Goal: Transaction & Acquisition: Book appointment/travel/reservation

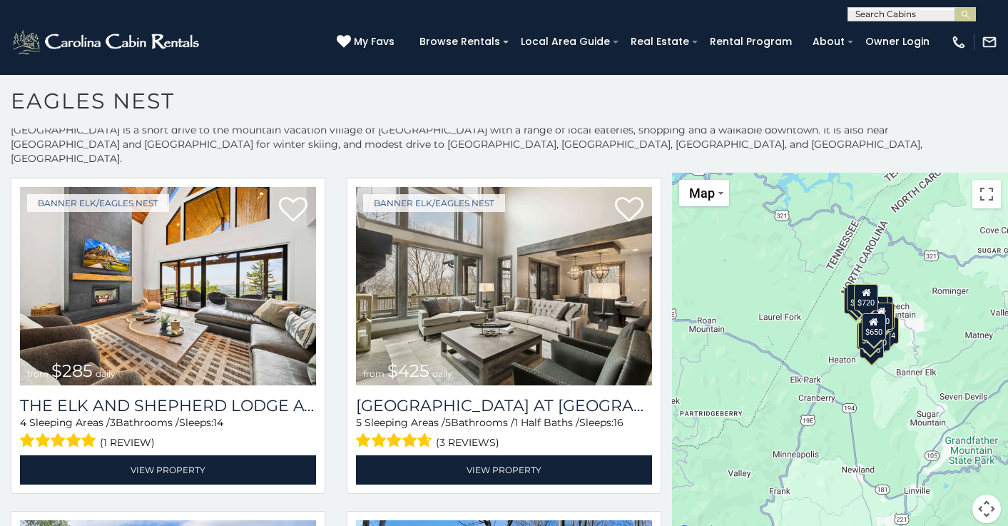
scroll to position [362, 0]
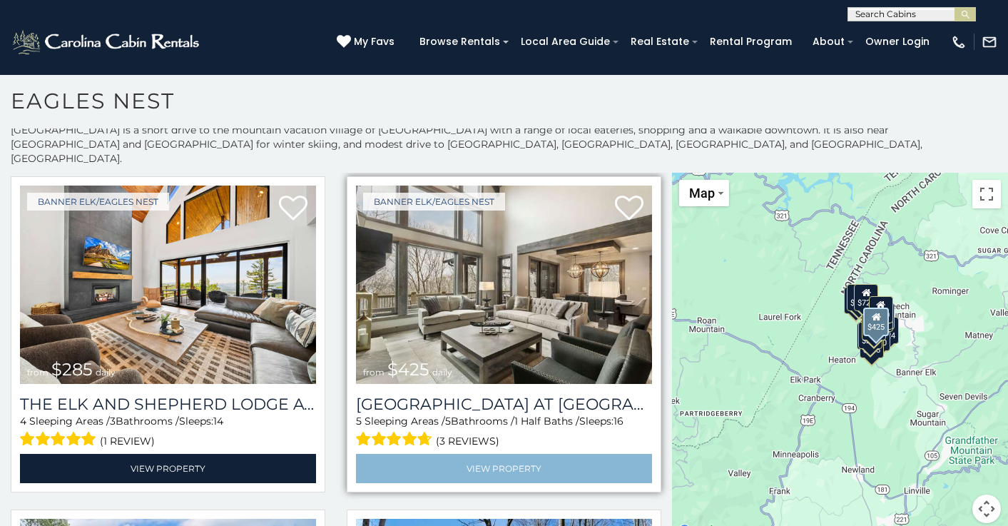
click at [511, 454] on link "View Property" at bounding box center [504, 468] width 296 height 29
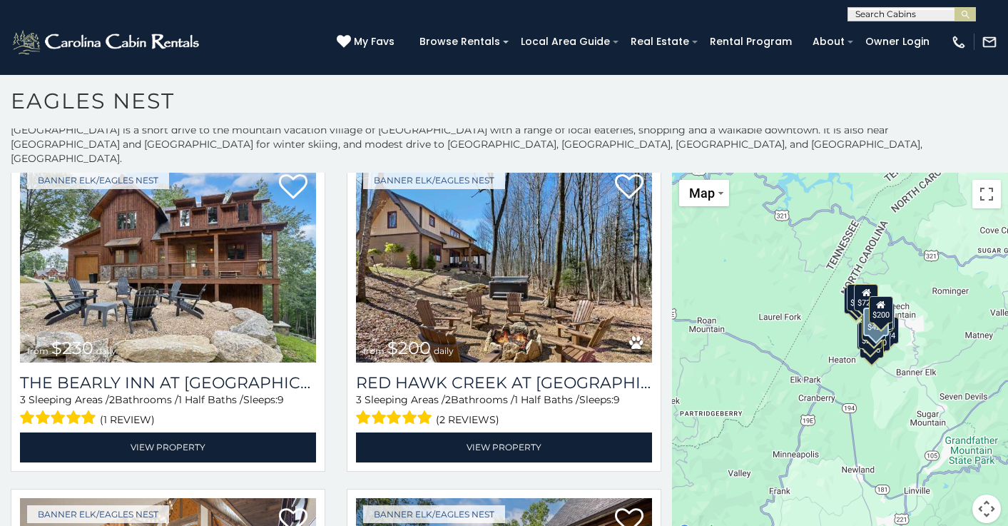
scroll to position [715, 0]
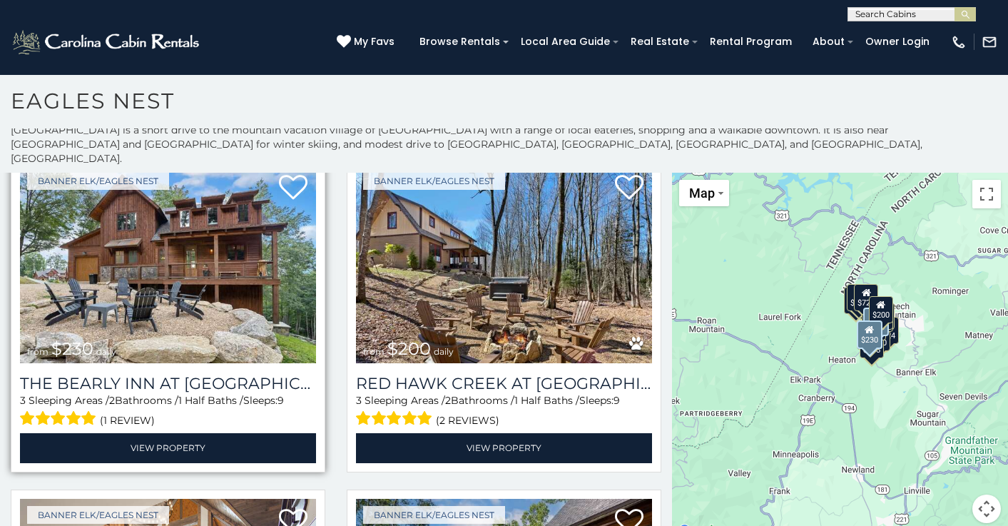
click at [188, 250] on img at bounding box center [168, 264] width 296 height 198
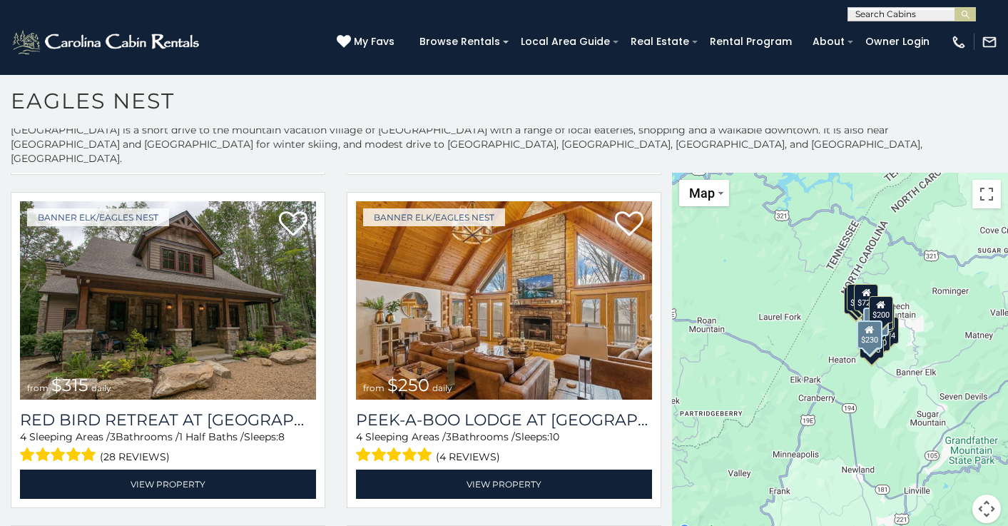
scroll to position [1679, 0]
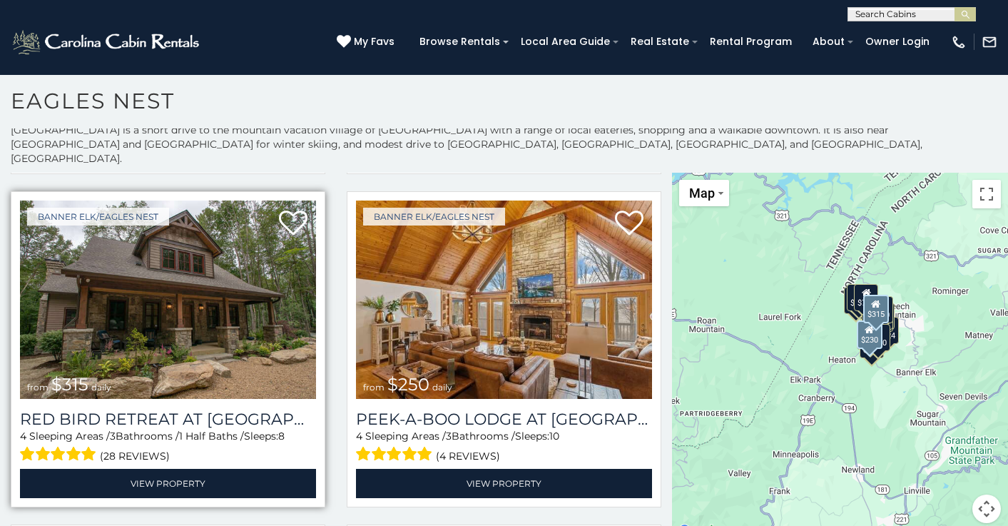
click at [191, 301] on img at bounding box center [168, 299] width 296 height 198
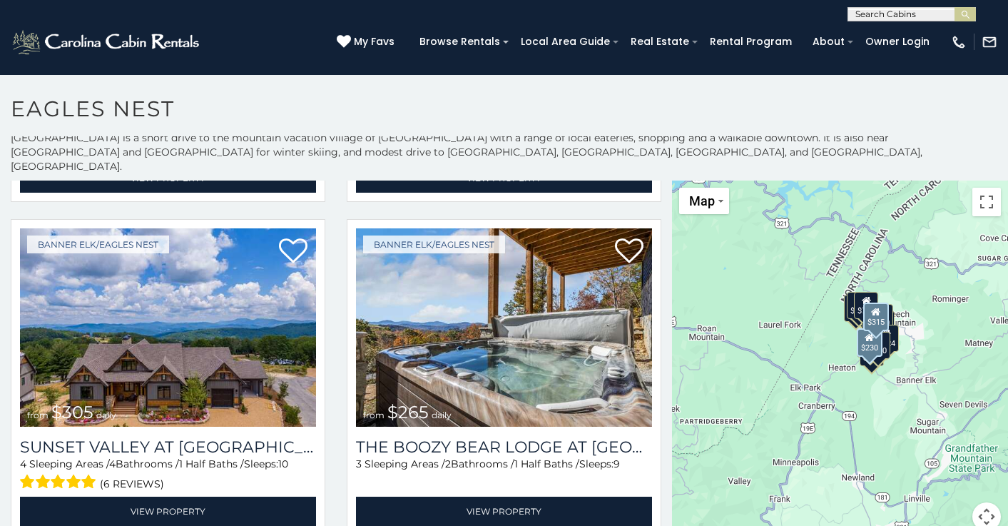
scroll to position [2327, 0]
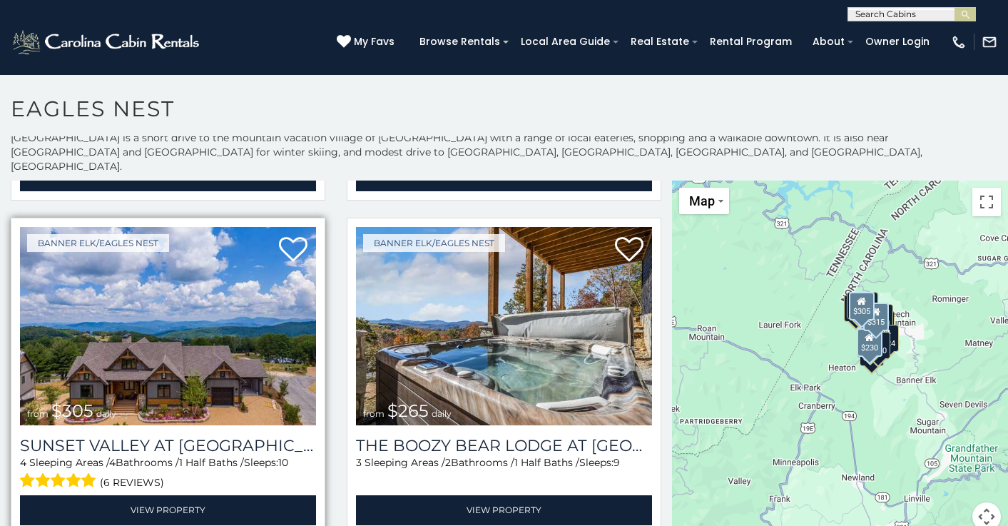
click at [165, 349] on img at bounding box center [168, 326] width 296 height 198
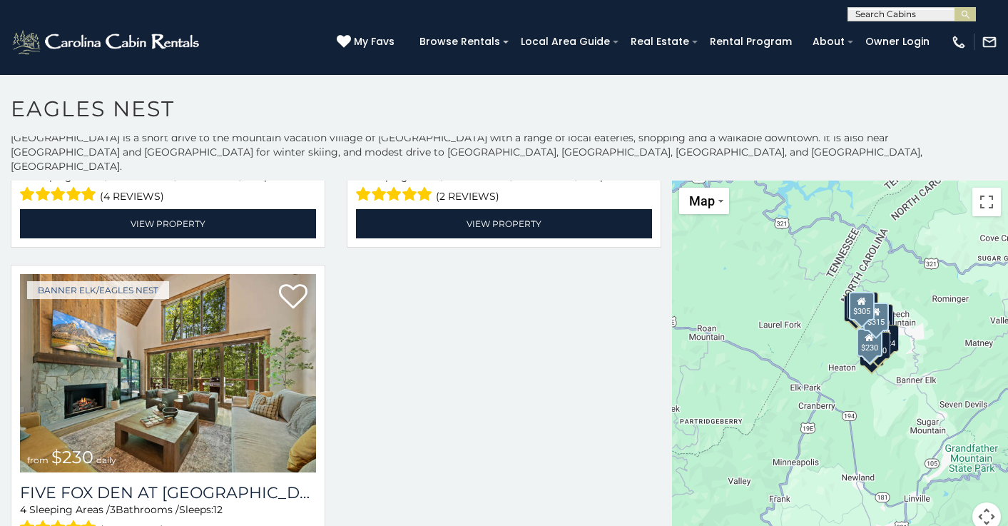
scroll to position [2952, 0]
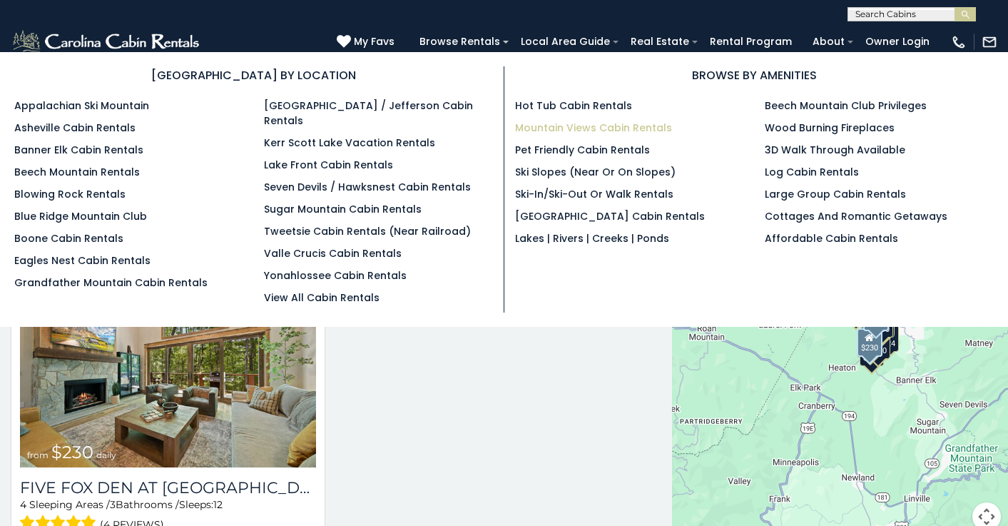
click at [543, 123] on link "Mountain Views Cabin Rentals" at bounding box center [593, 128] width 157 height 14
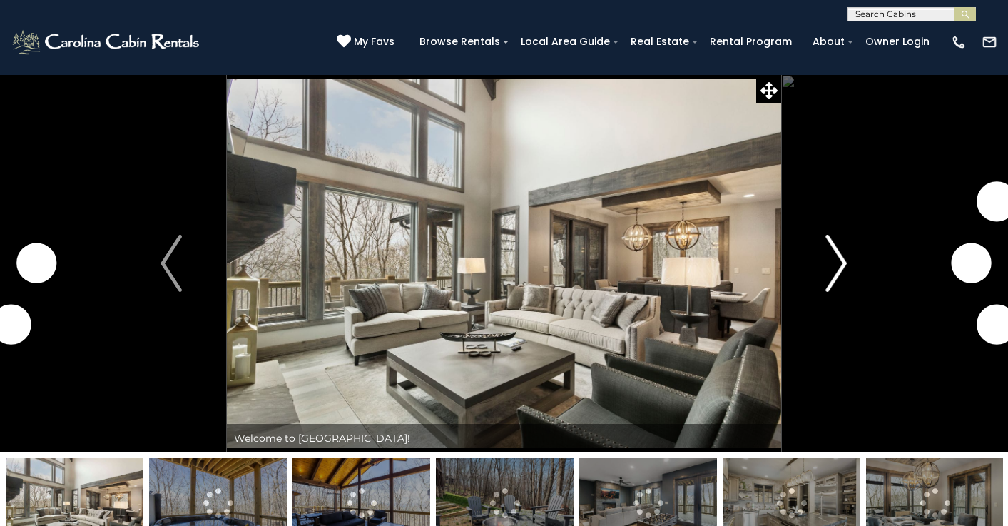
click at [841, 258] on img "Next" at bounding box center [836, 263] width 21 height 57
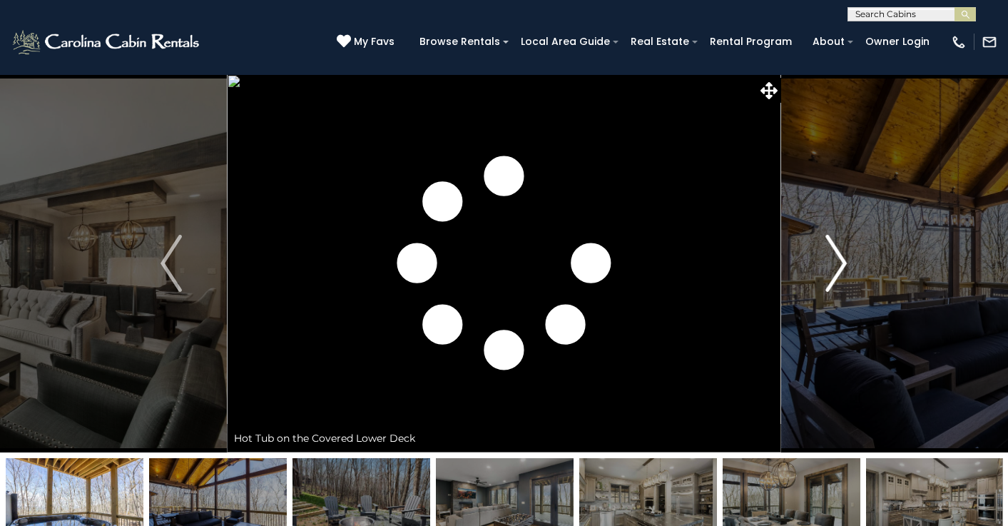
click at [841, 258] on img "Next" at bounding box center [836, 263] width 21 height 57
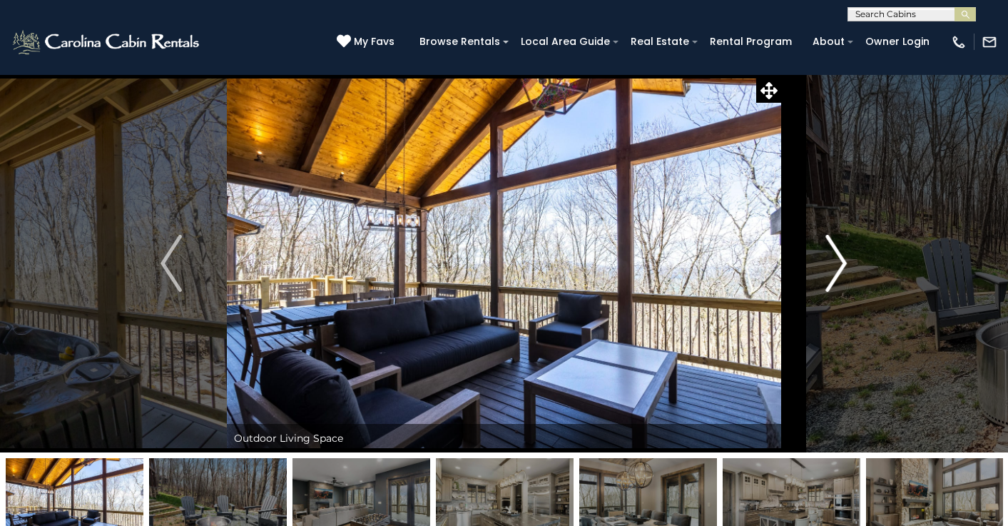
click at [841, 258] on img "Next" at bounding box center [836, 263] width 21 height 57
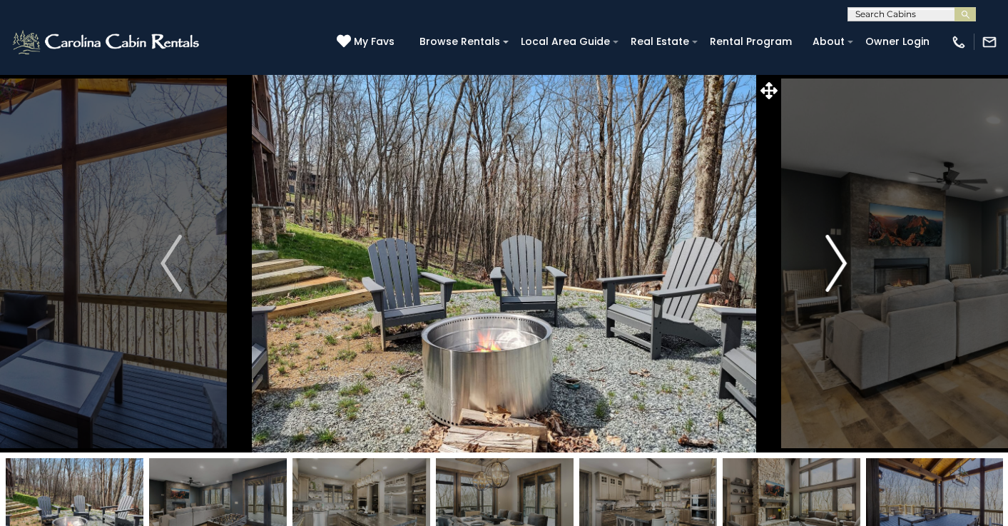
click at [841, 258] on img "Next" at bounding box center [836, 263] width 21 height 57
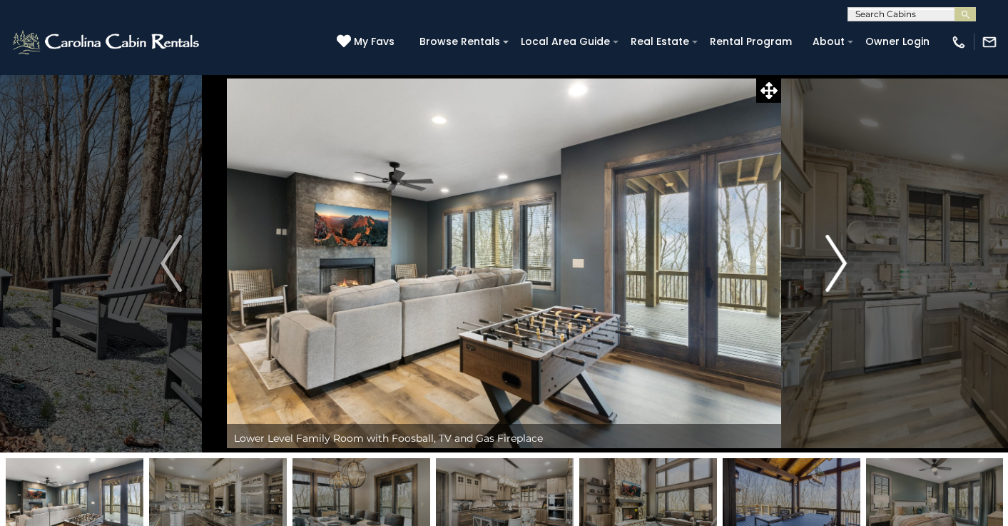
click at [841, 258] on img "Next" at bounding box center [836, 263] width 21 height 57
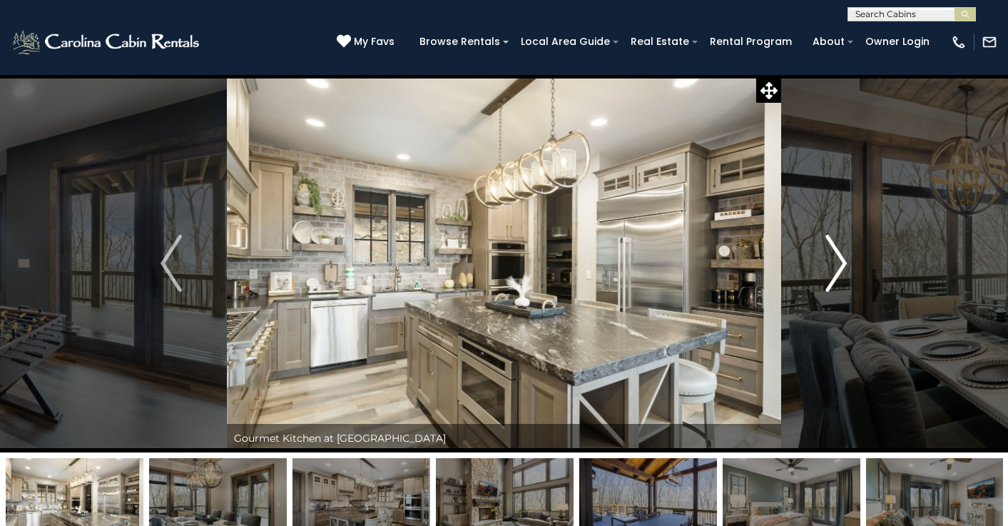
click at [841, 258] on img "Next" at bounding box center [836, 263] width 21 height 57
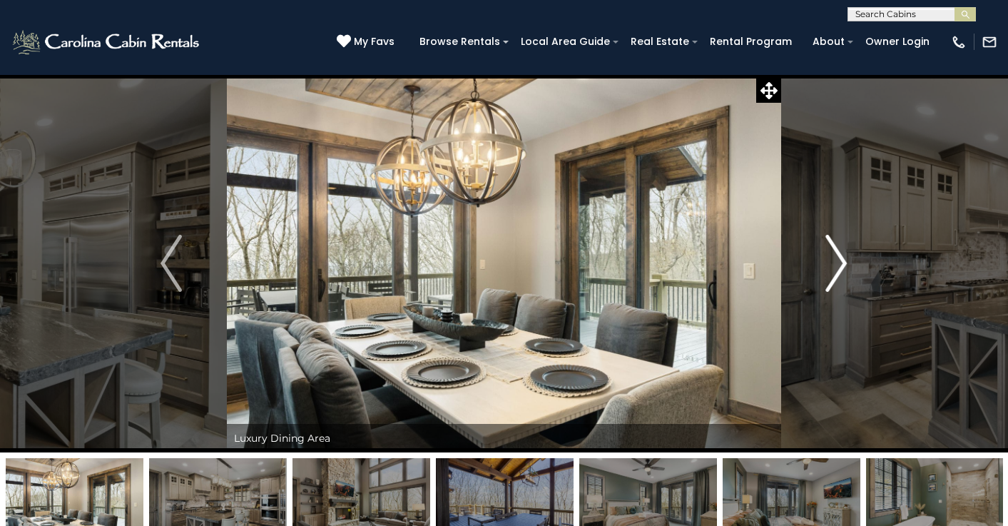
click at [841, 258] on img "Next" at bounding box center [836, 263] width 21 height 57
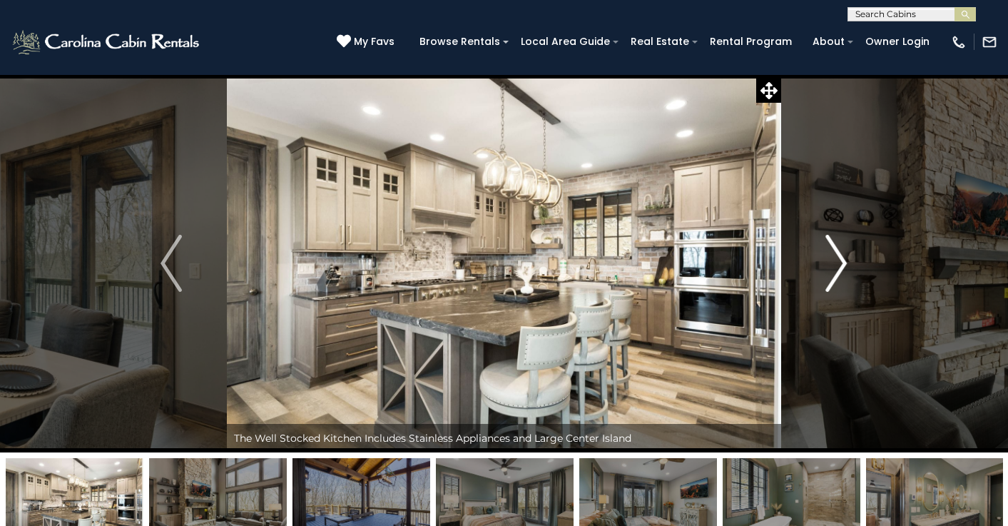
click at [841, 258] on img "Next" at bounding box center [836, 263] width 21 height 57
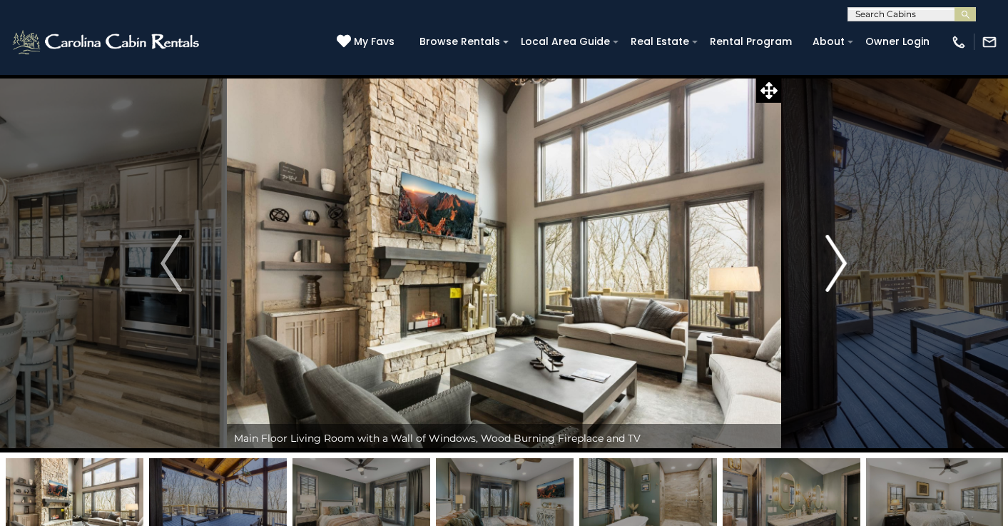
click at [841, 258] on img "Next" at bounding box center [836, 263] width 21 height 57
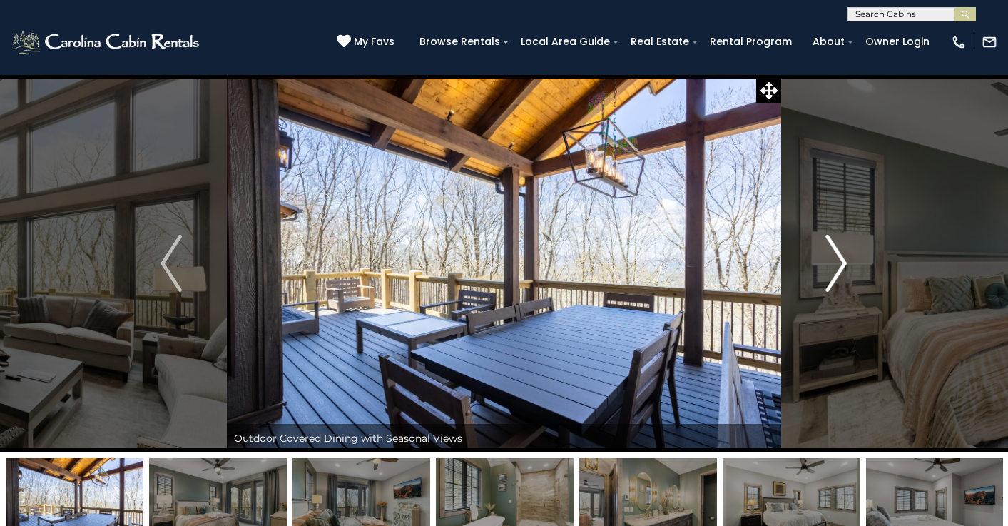
click at [841, 258] on img "Next" at bounding box center [836, 263] width 21 height 57
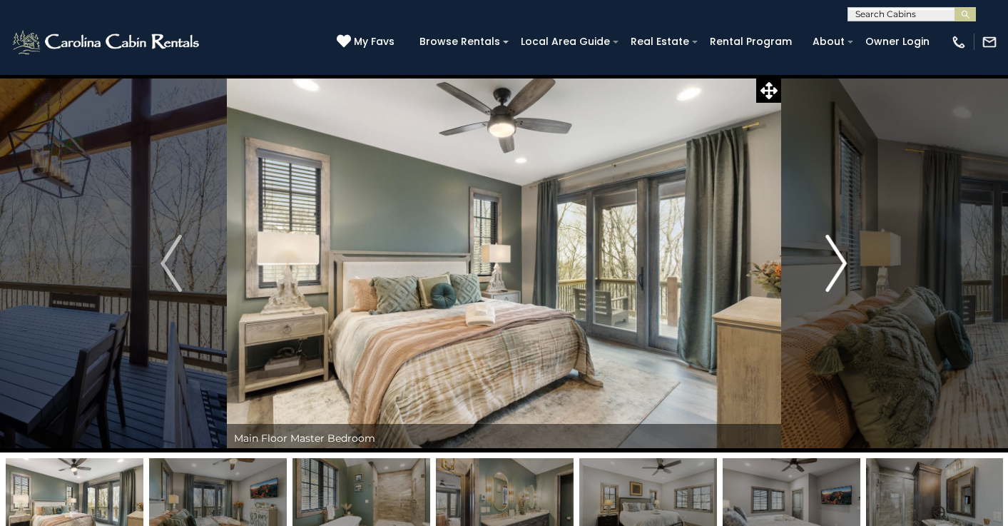
click at [844, 255] on img "Next" at bounding box center [836, 263] width 21 height 57
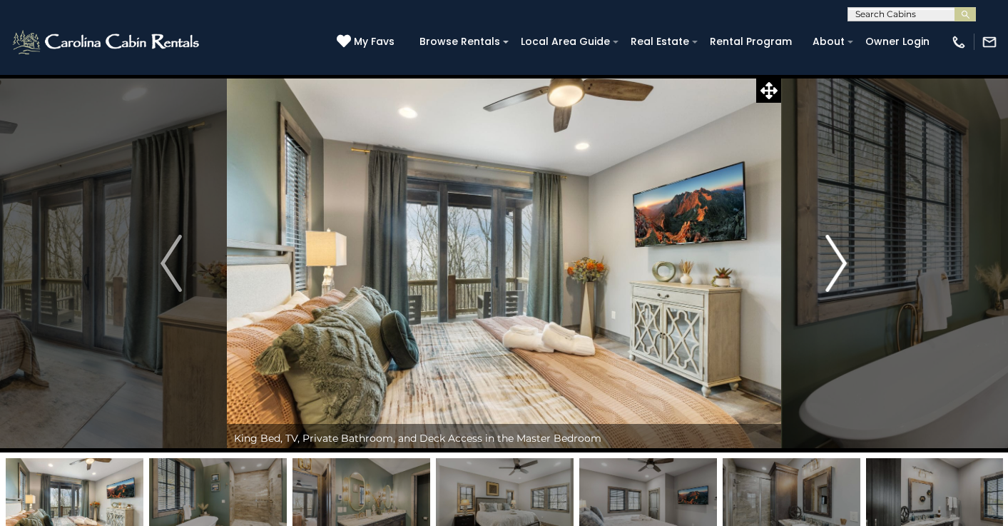
click at [844, 255] on img "Next" at bounding box center [836, 263] width 21 height 57
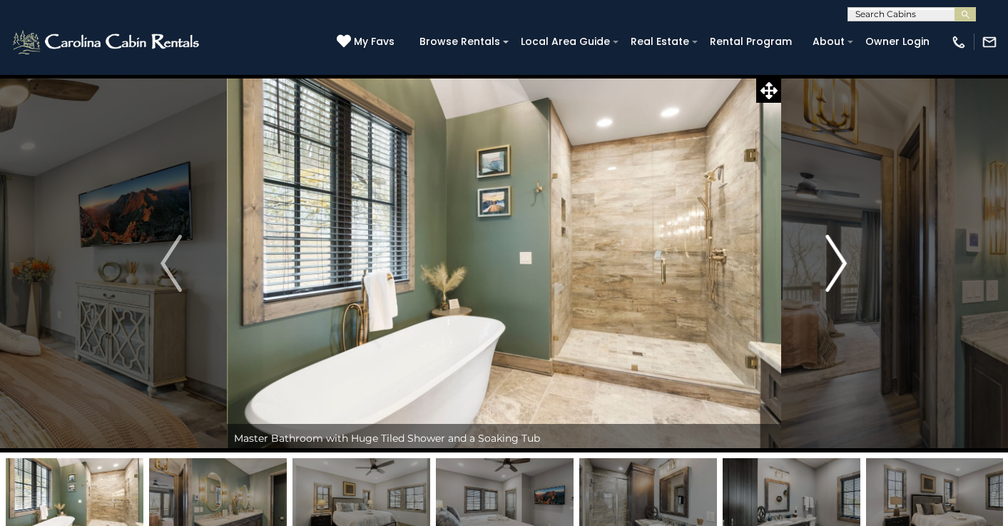
click at [844, 255] on img "Next" at bounding box center [836, 263] width 21 height 57
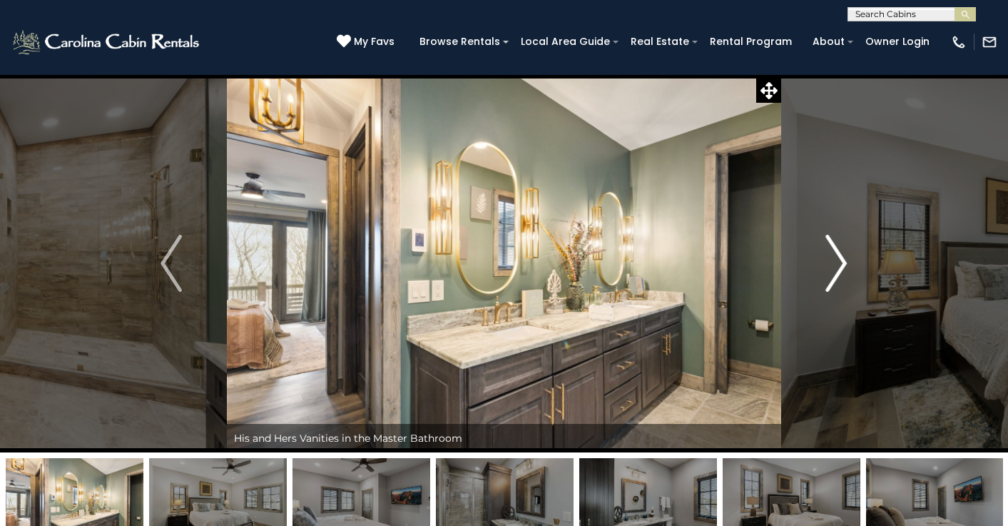
click at [844, 255] on img "Next" at bounding box center [836, 263] width 21 height 57
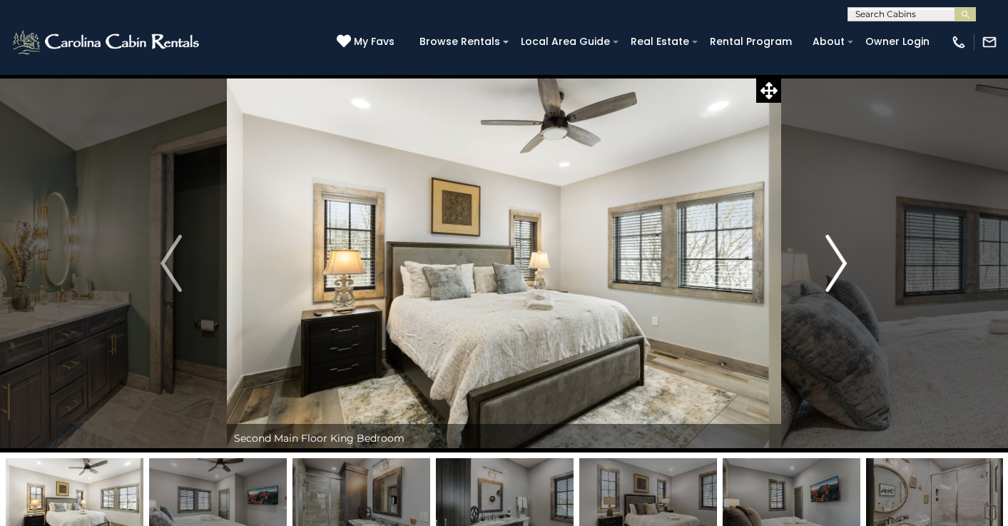
click at [844, 255] on img "Next" at bounding box center [836, 263] width 21 height 57
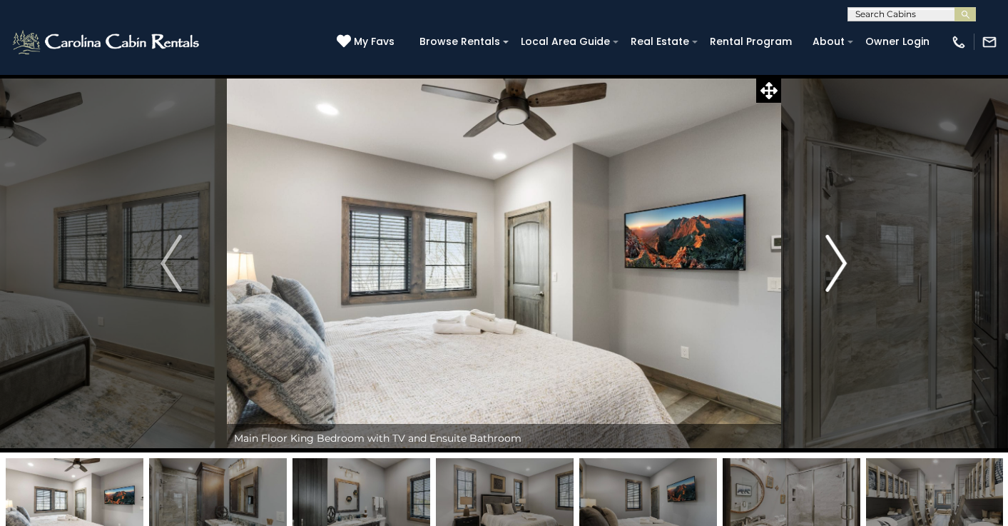
click at [844, 255] on img "Next" at bounding box center [836, 263] width 21 height 57
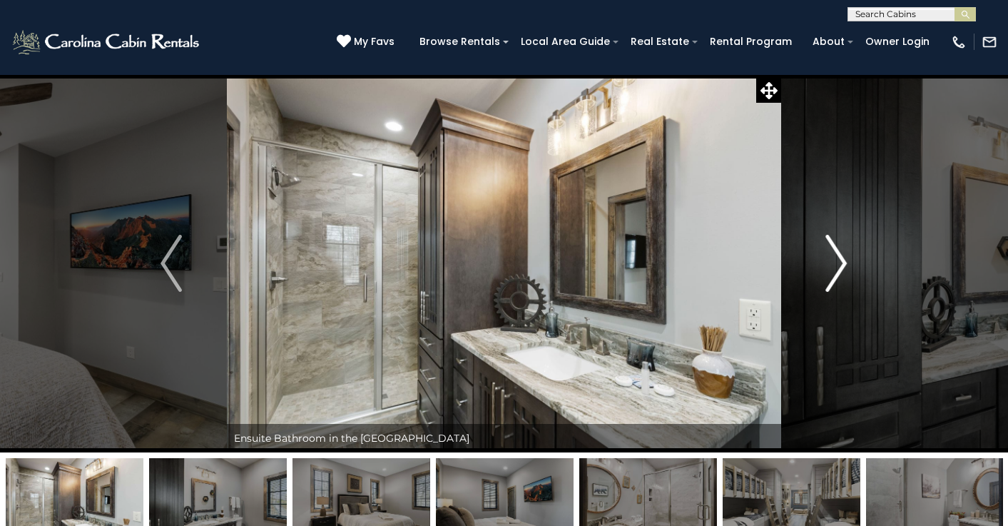
click at [844, 255] on img "Next" at bounding box center [836, 263] width 21 height 57
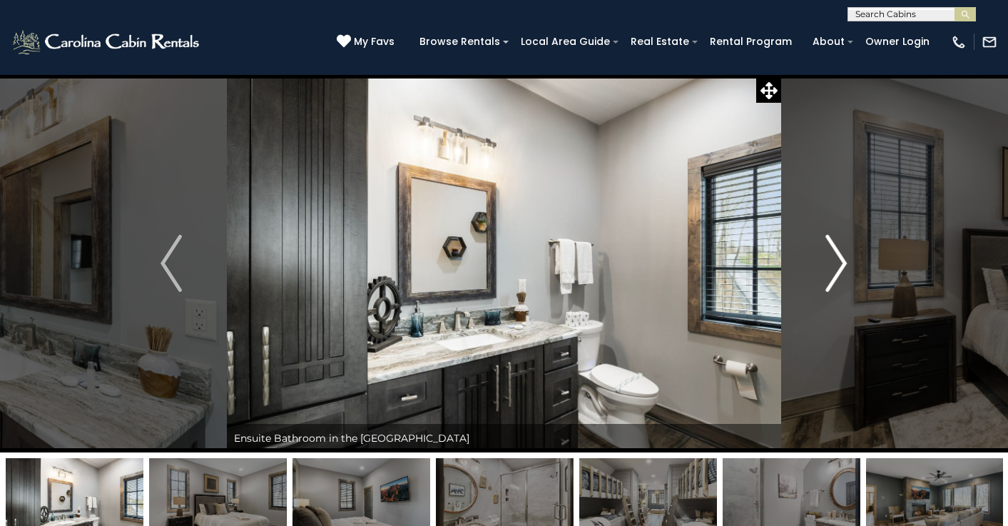
click at [844, 255] on img "Next" at bounding box center [836, 263] width 21 height 57
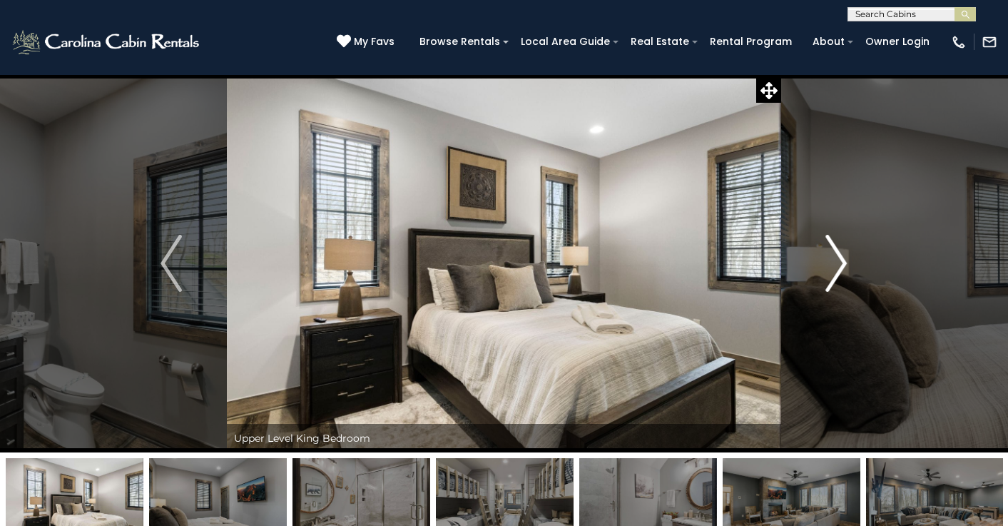
click at [844, 255] on img "Next" at bounding box center [836, 263] width 21 height 57
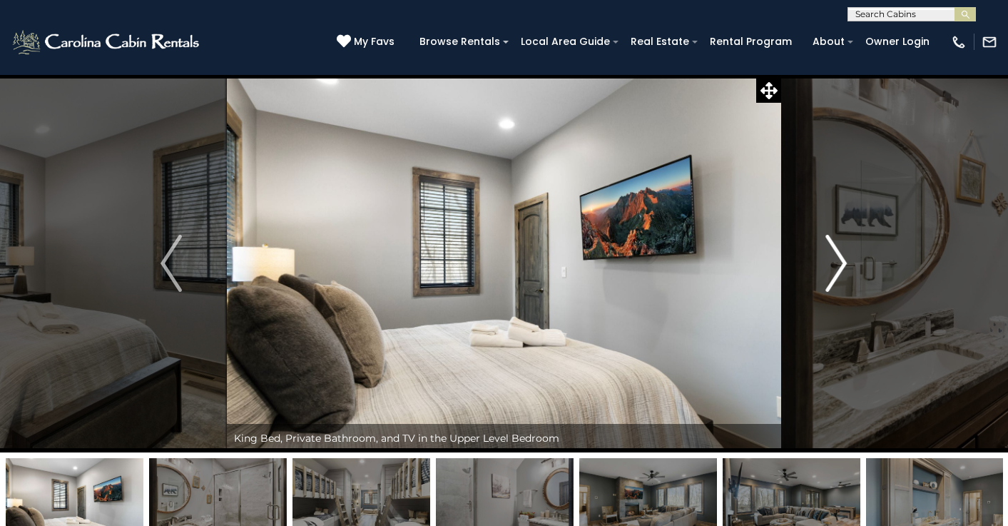
click at [844, 255] on img "Next" at bounding box center [836, 263] width 21 height 57
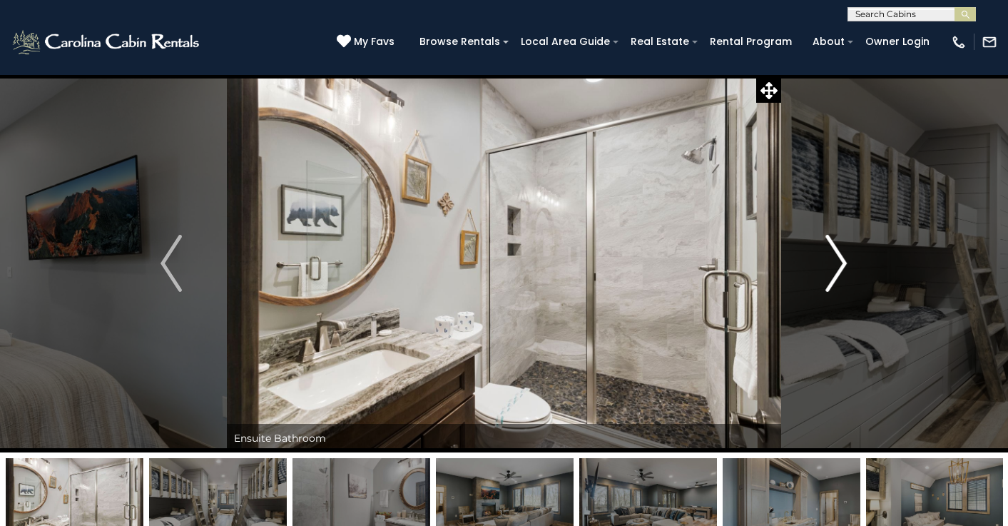
click at [844, 255] on img "Next" at bounding box center [836, 263] width 21 height 57
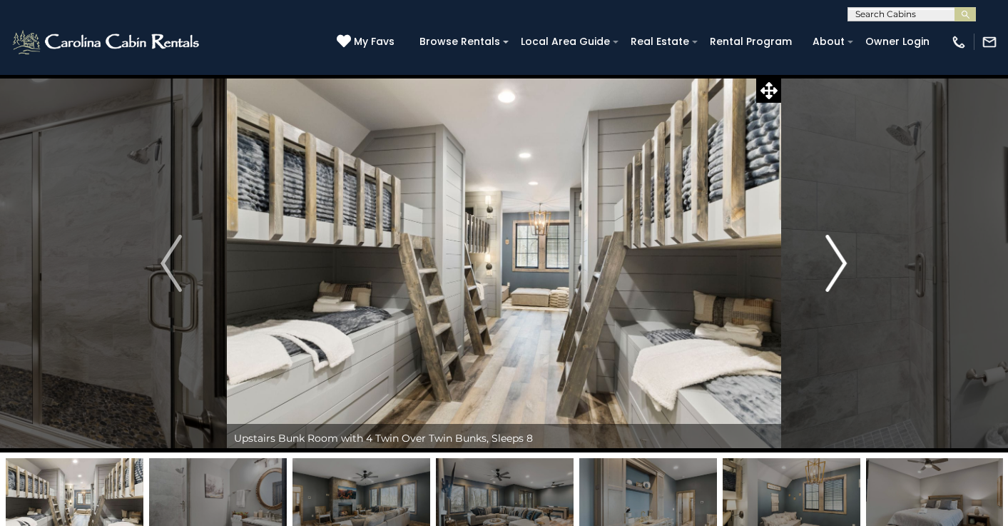
click at [844, 255] on img "Next" at bounding box center [836, 263] width 21 height 57
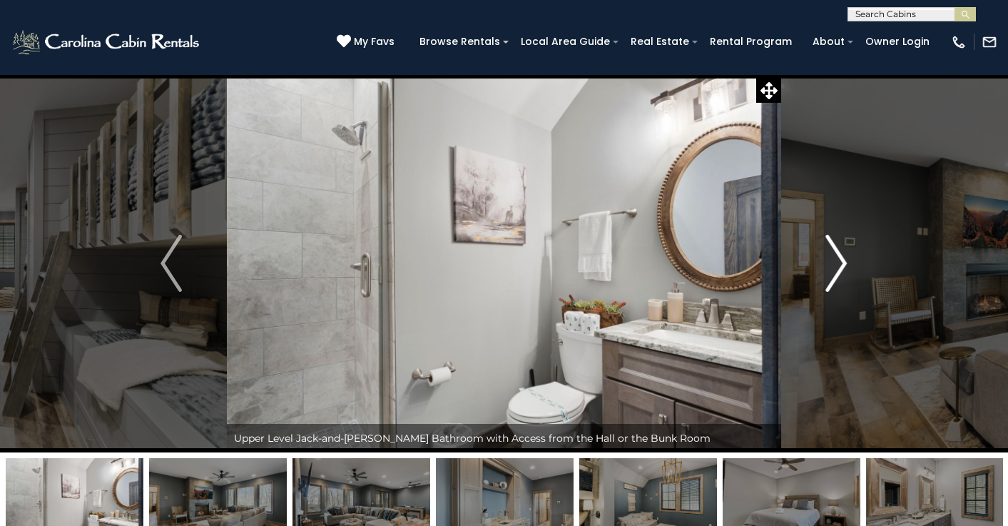
click at [844, 255] on img "Next" at bounding box center [836, 263] width 21 height 57
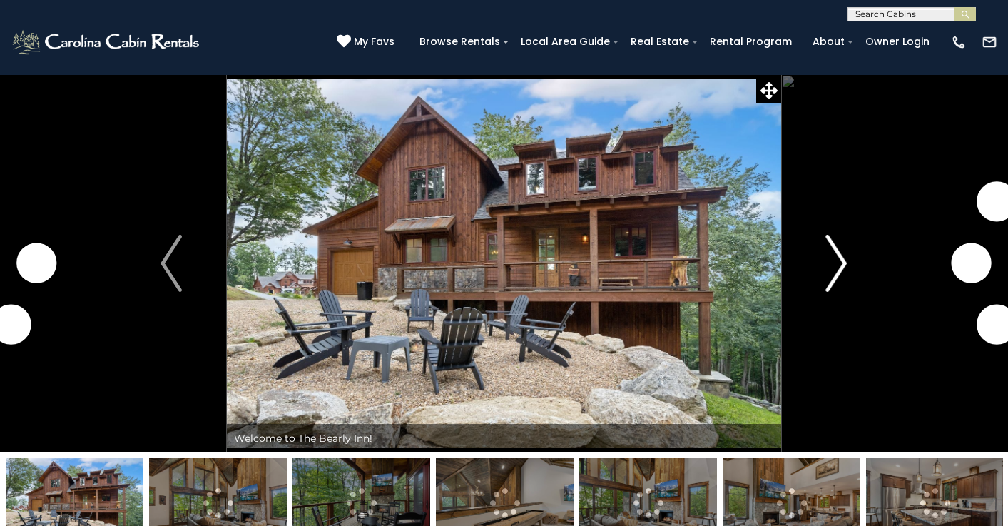
click at [847, 261] on img "Next" at bounding box center [836, 263] width 21 height 57
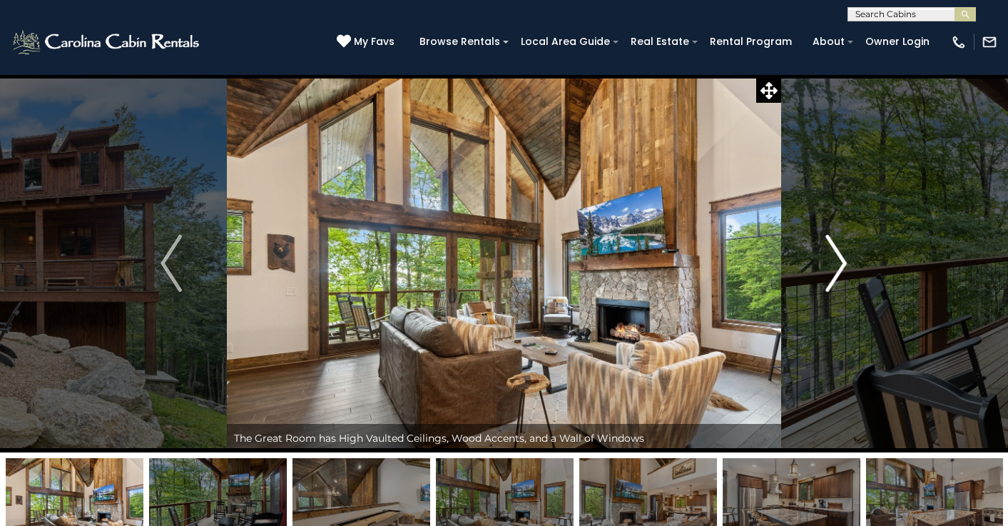
click at [847, 261] on img "Next" at bounding box center [836, 263] width 21 height 57
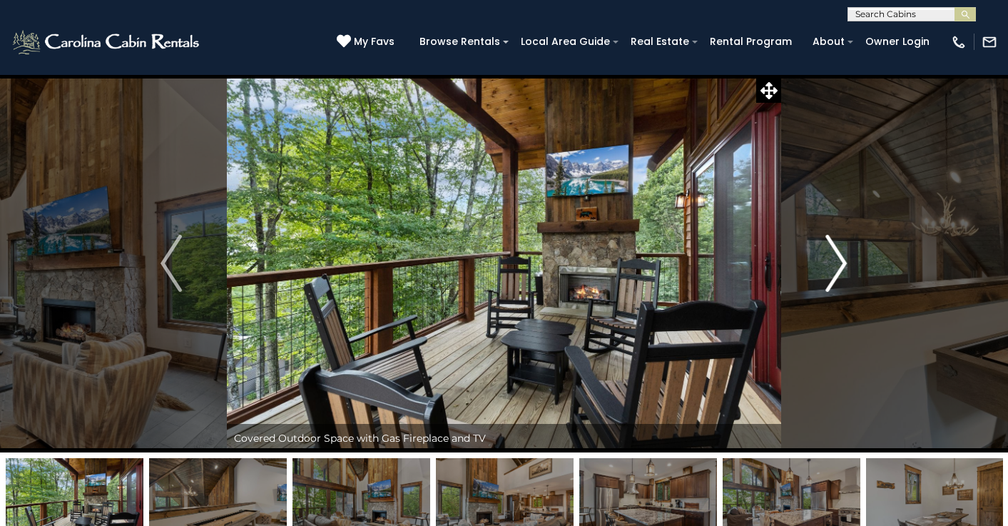
click at [847, 261] on img "Next" at bounding box center [836, 263] width 21 height 57
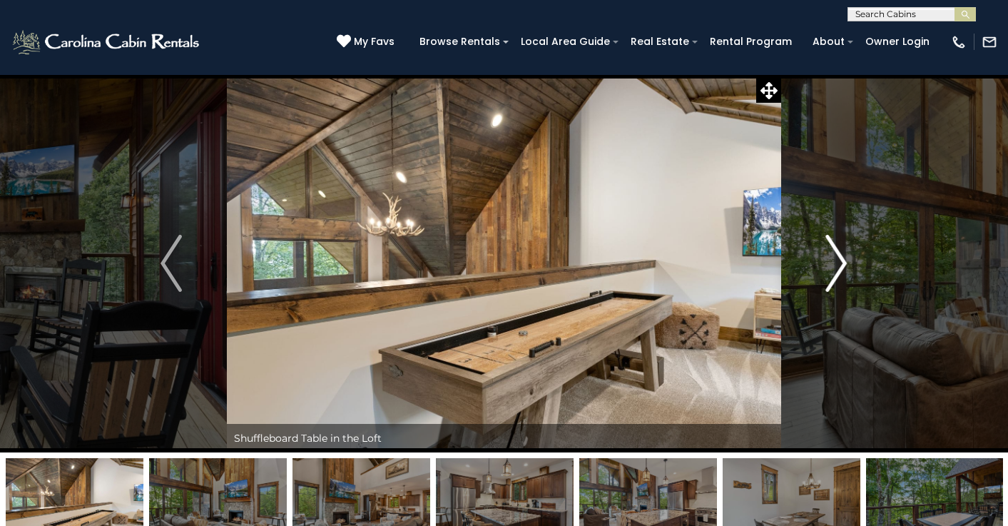
click at [847, 261] on img "Next" at bounding box center [836, 263] width 21 height 57
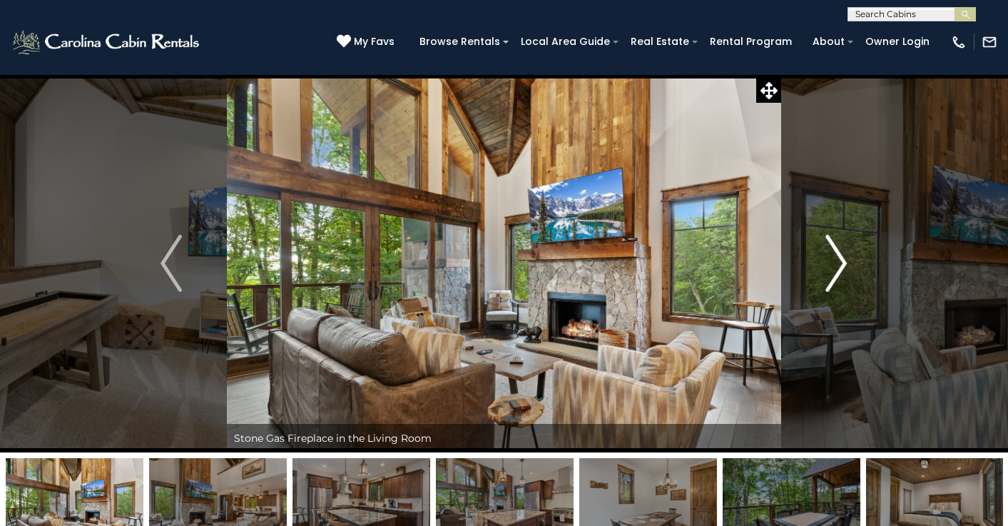
click at [847, 261] on img "Next" at bounding box center [836, 263] width 21 height 57
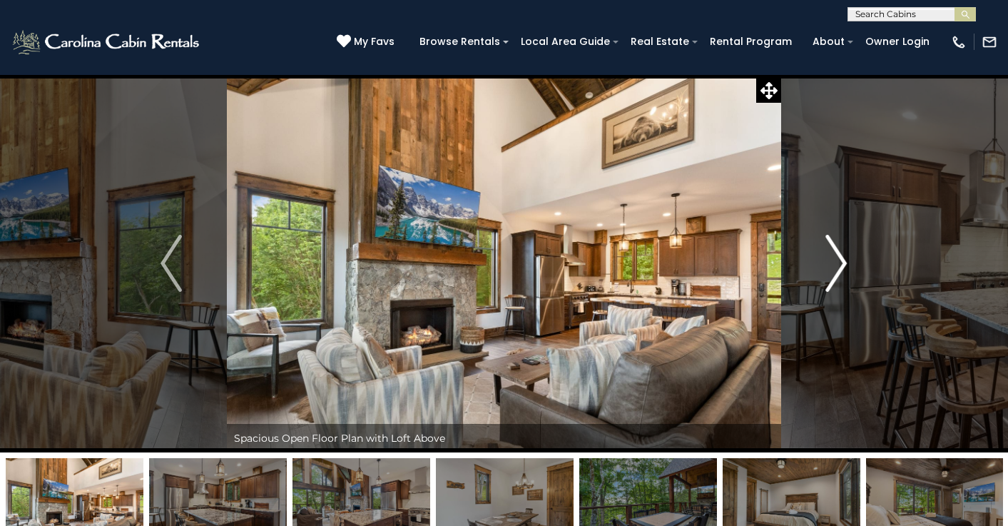
click at [847, 261] on img "Next" at bounding box center [836, 263] width 21 height 57
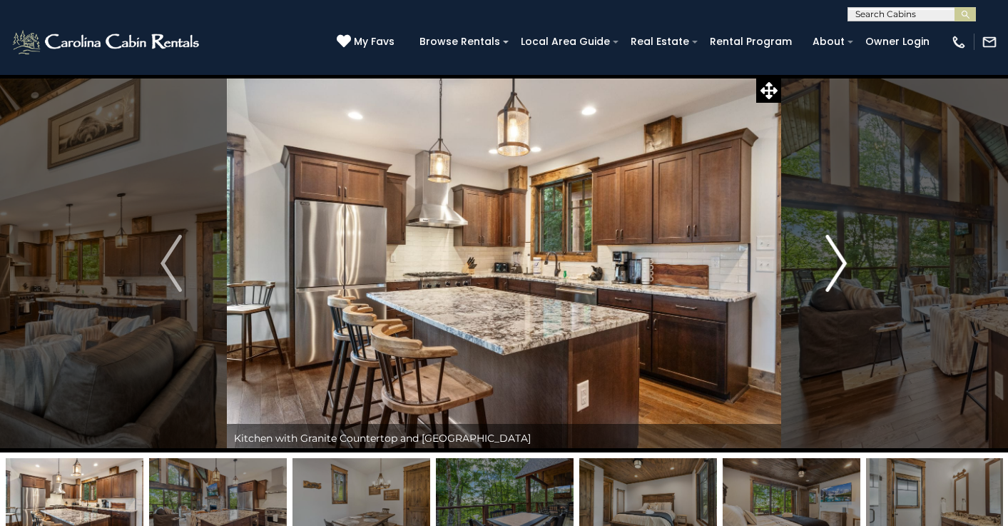
click at [847, 261] on img "Next" at bounding box center [836, 263] width 21 height 57
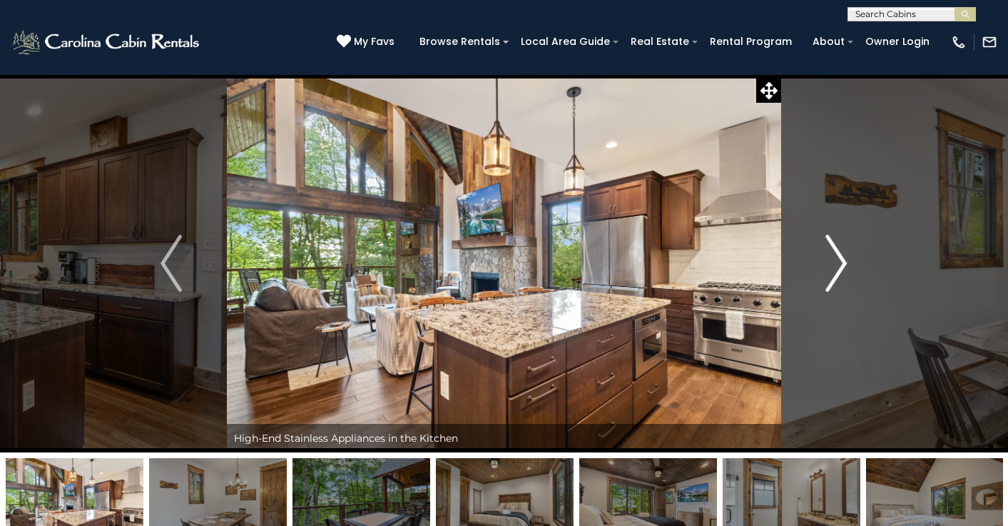
click at [847, 261] on img "Next" at bounding box center [836, 263] width 21 height 57
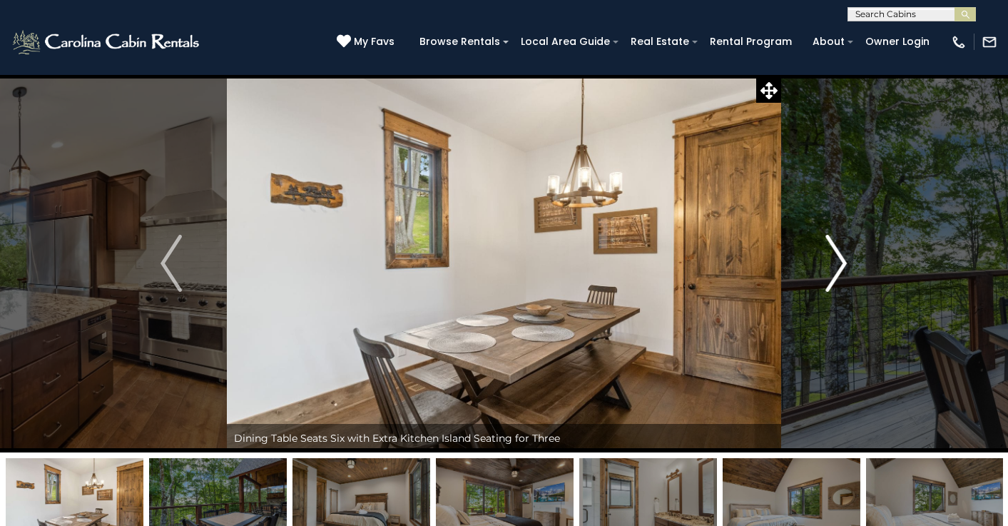
click at [847, 261] on img "Next" at bounding box center [836, 263] width 21 height 57
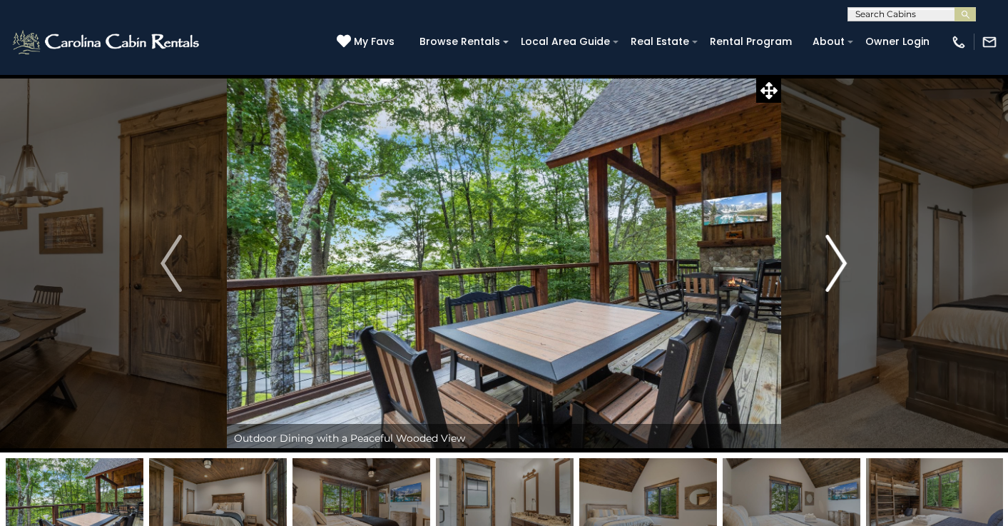
click at [847, 261] on img "Next" at bounding box center [836, 263] width 21 height 57
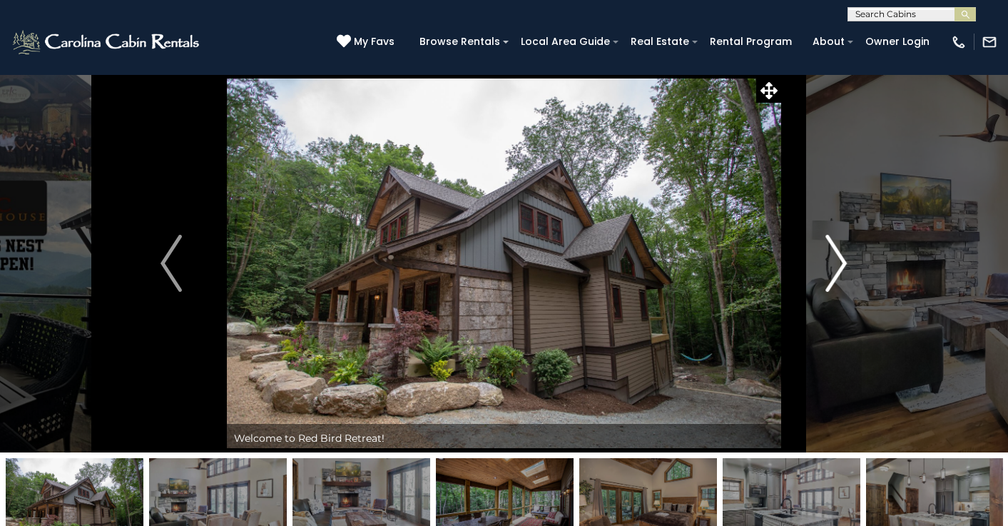
click at [844, 258] on img "Next" at bounding box center [836, 263] width 21 height 57
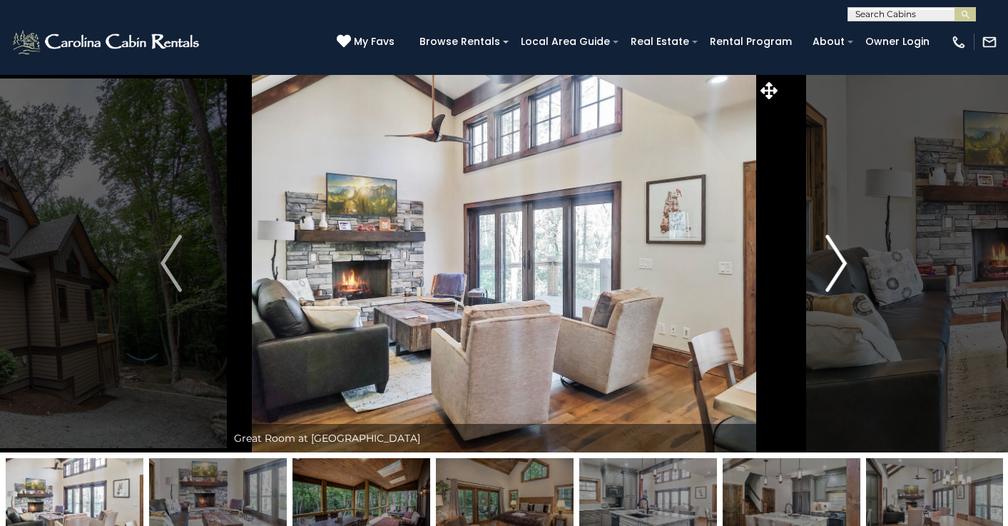
click at [843, 260] on img "Next" at bounding box center [836, 263] width 21 height 57
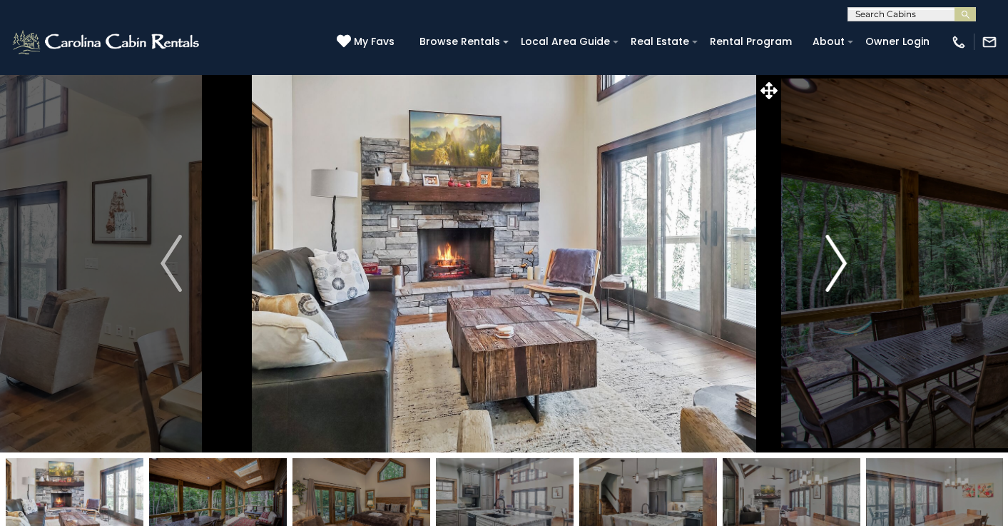
click at [843, 260] on img "Next" at bounding box center [836, 263] width 21 height 57
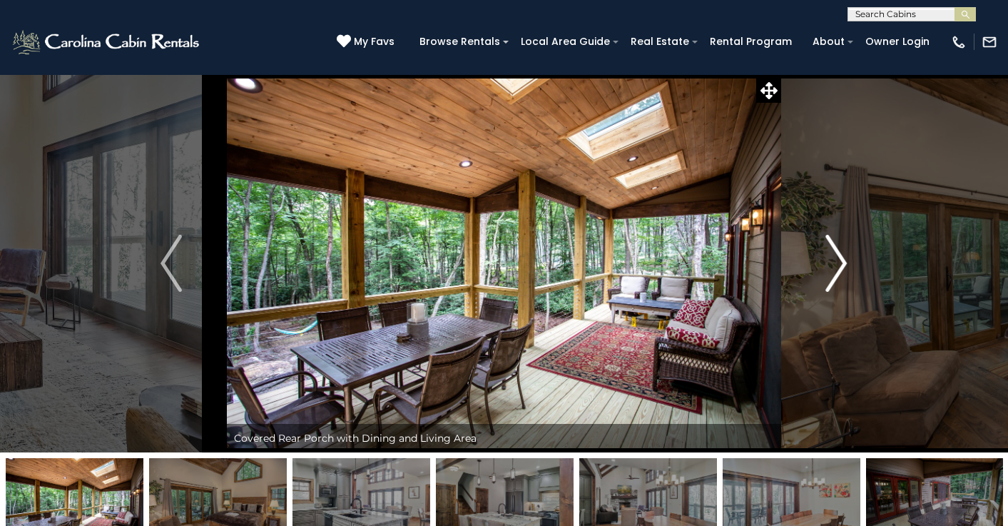
click at [843, 260] on img "Next" at bounding box center [836, 263] width 21 height 57
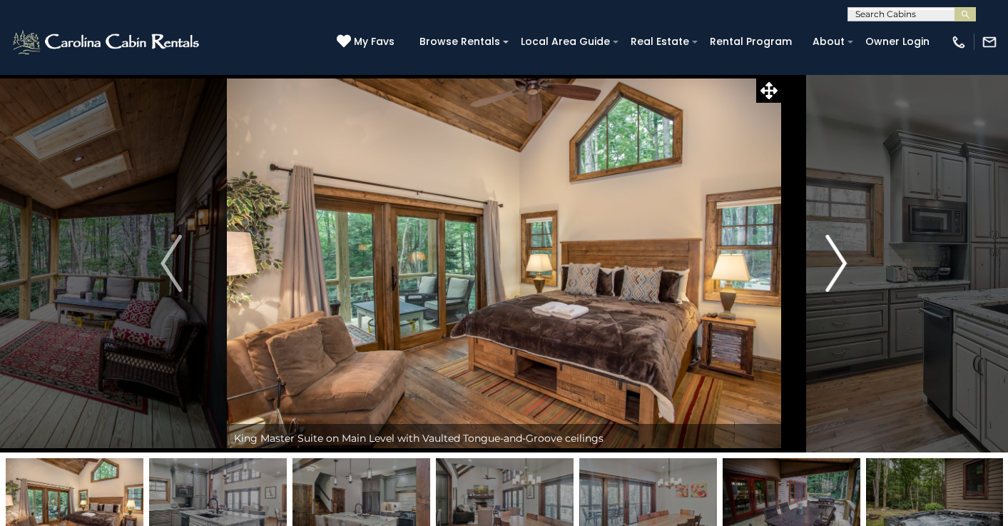
click at [843, 260] on img "Next" at bounding box center [836, 263] width 21 height 57
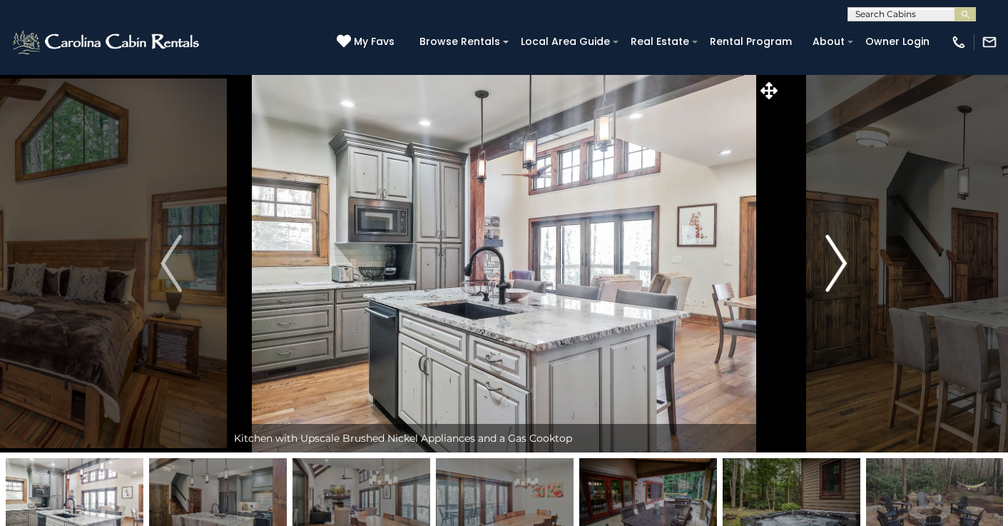
click at [843, 260] on img "Next" at bounding box center [836, 263] width 21 height 57
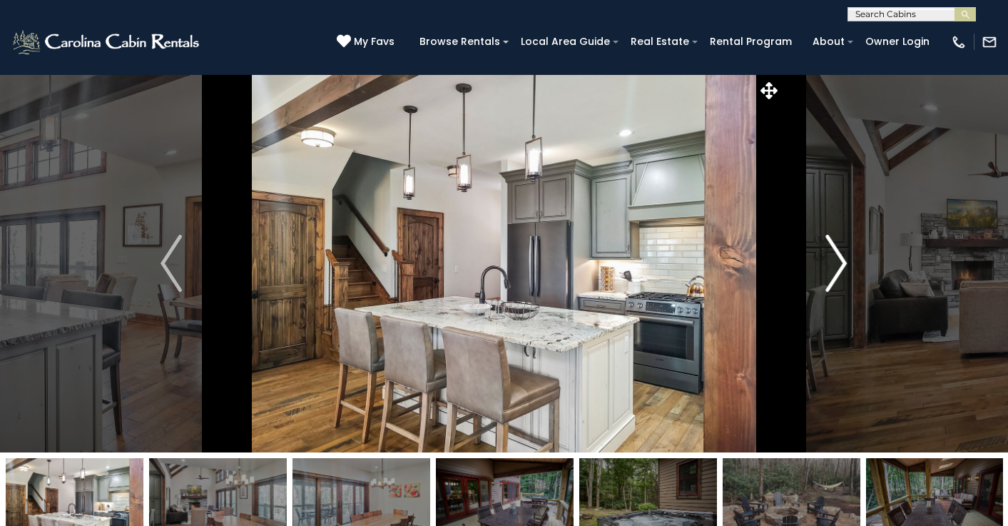
click at [843, 260] on img "Next" at bounding box center [836, 263] width 21 height 57
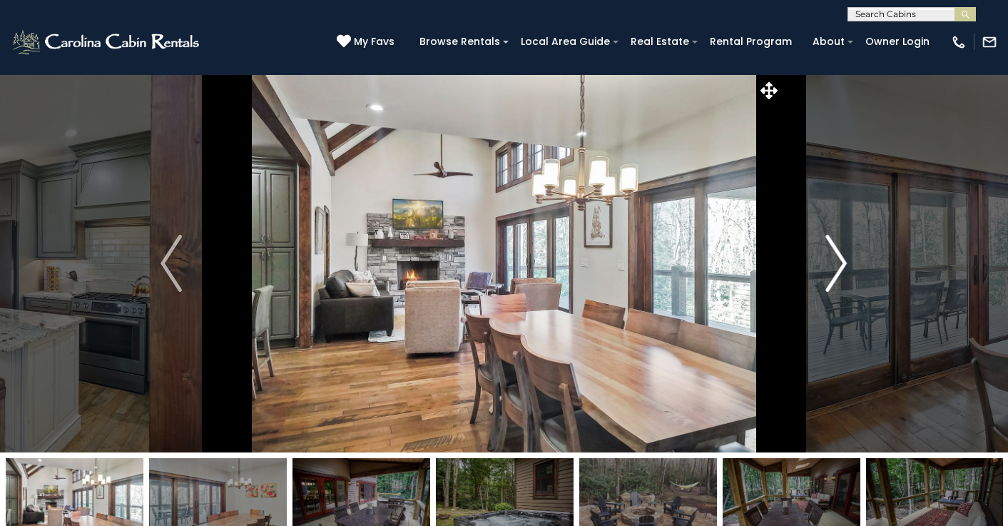
click at [843, 260] on img "Next" at bounding box center [836, 263] width 21 height 57
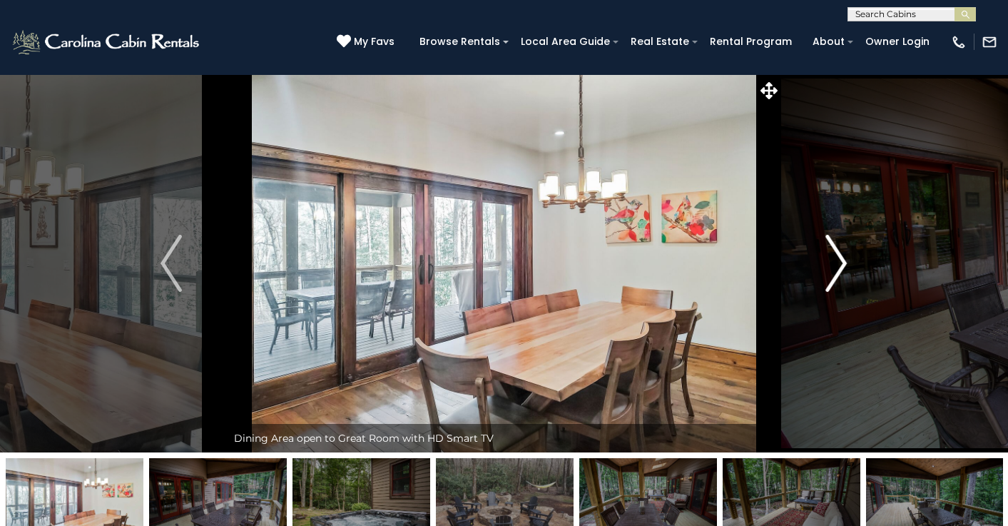
click at [843, 260] on img "Next" at bounding box center [836, 263] width 21 height 57
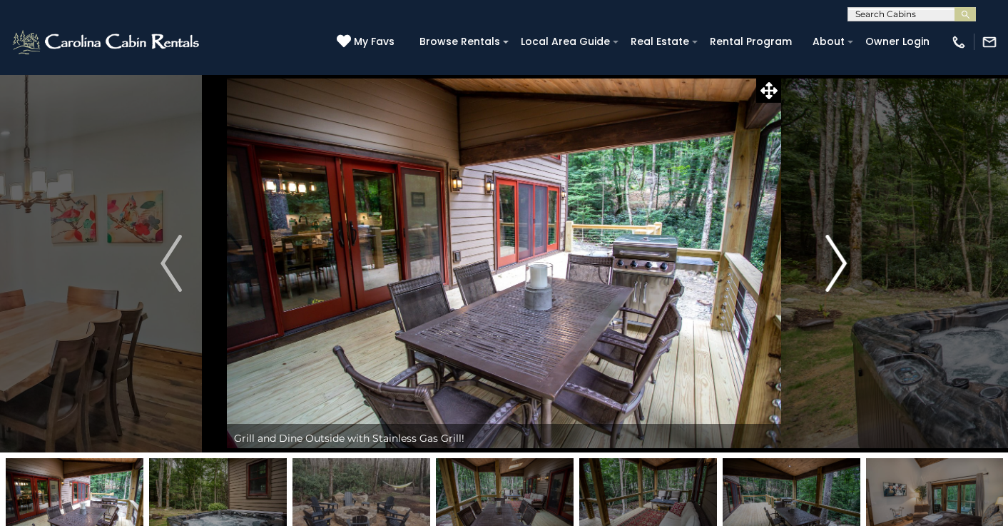
click at [843, 260] on img "Next" at bounding box center [836, 263] width 21 height 57
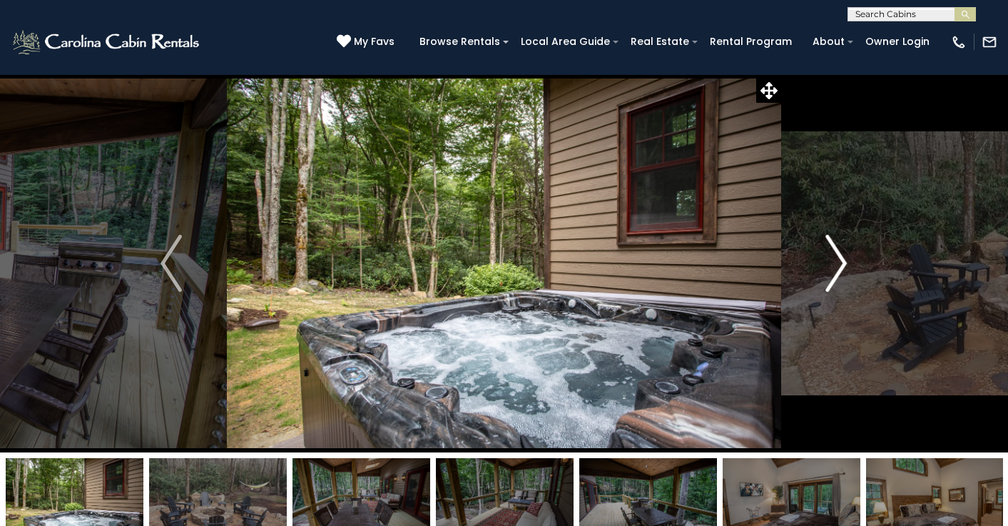
click at [843, 260] on img "Next" at bounding box center [836, 263] width 21 height 57
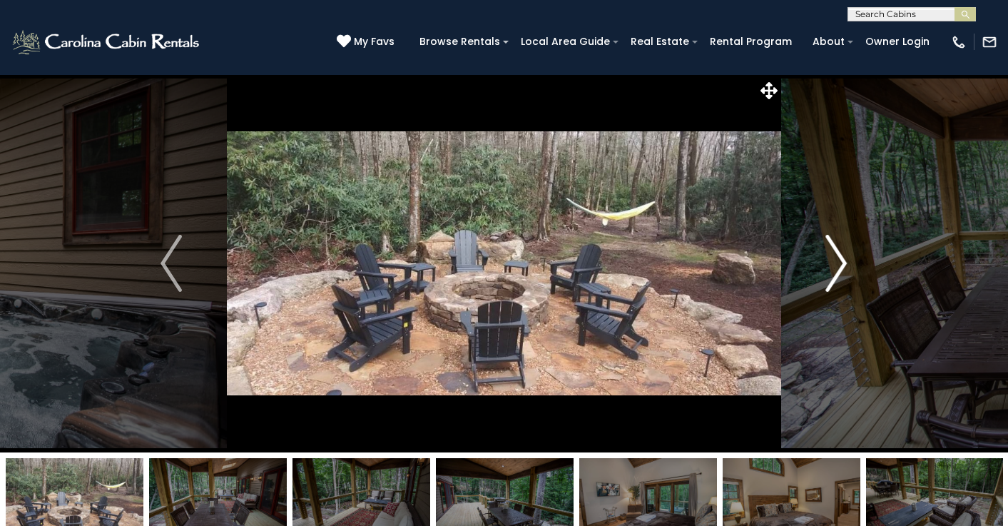
click at [843, 260] on img "Next" at bounding box center [836, 263] width 21 height 57
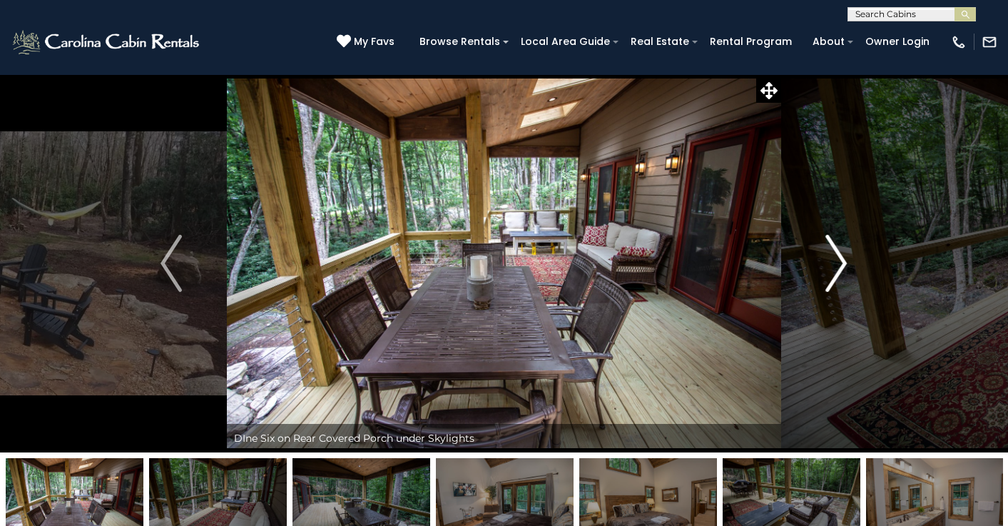
click at [843, 260] on img "Next" at bounding box center [836, 263] width 21 height 57
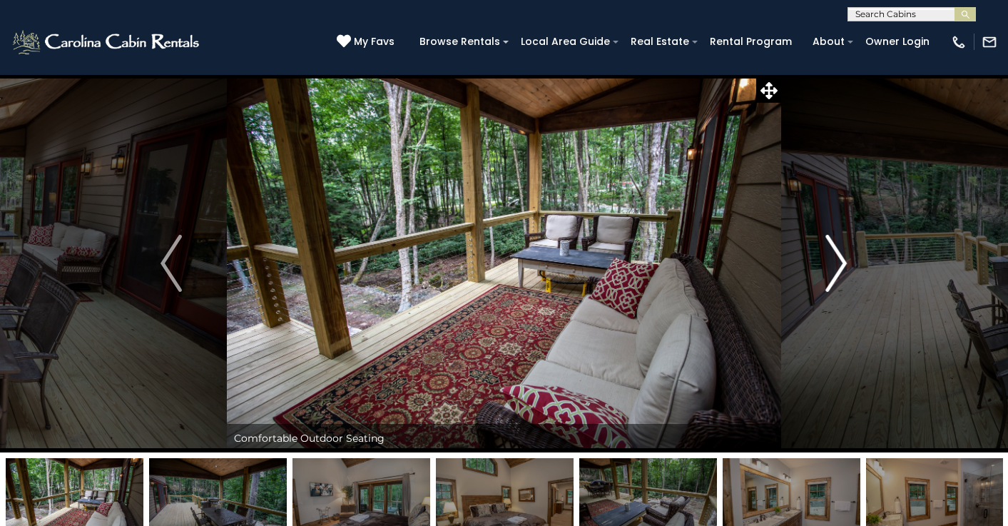
click at [843, 260] on img "Next" at bounding box center [836, 263] width 21 height 57
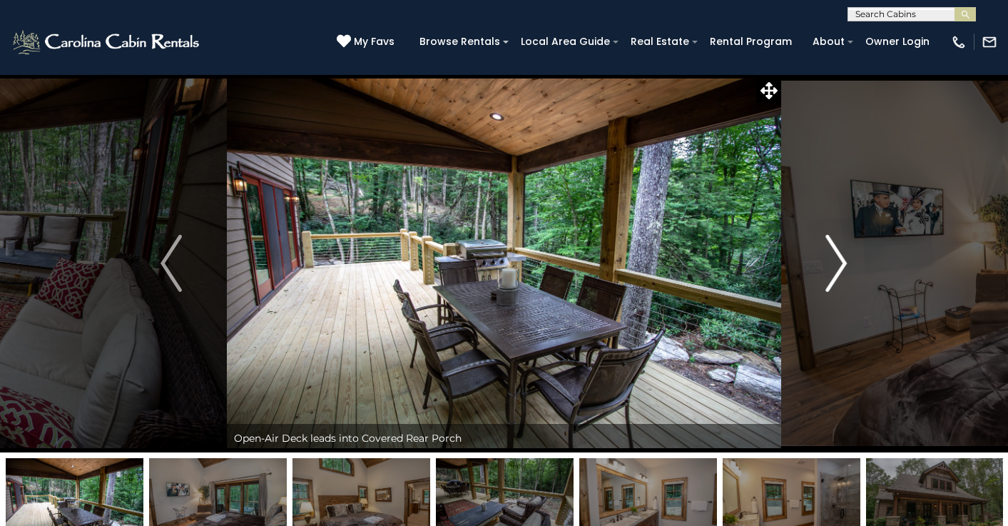
click at [843, 260] on img "Next" at bounding box center [836, 263] width 21 height 57
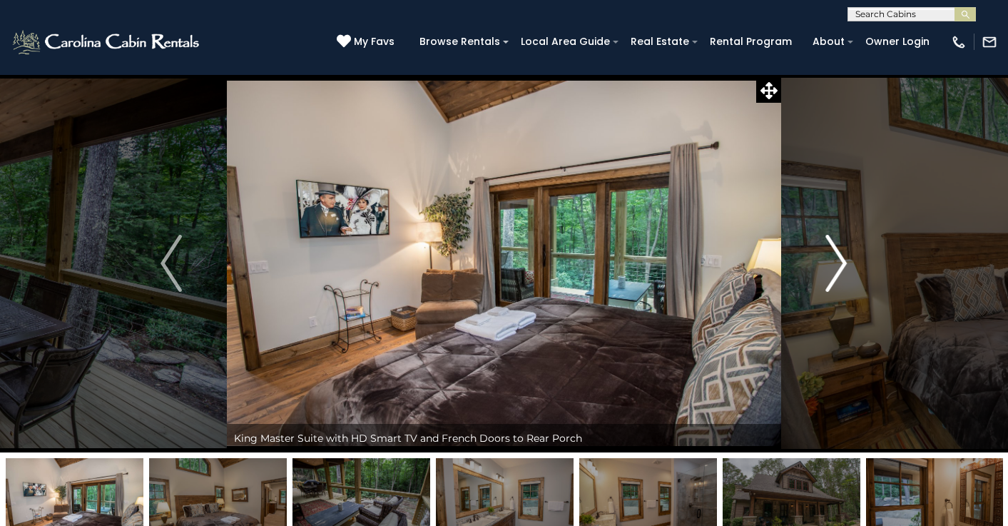
click at [843, 260] on img "Next" at bounding box center [836, 263] width 21 height 57
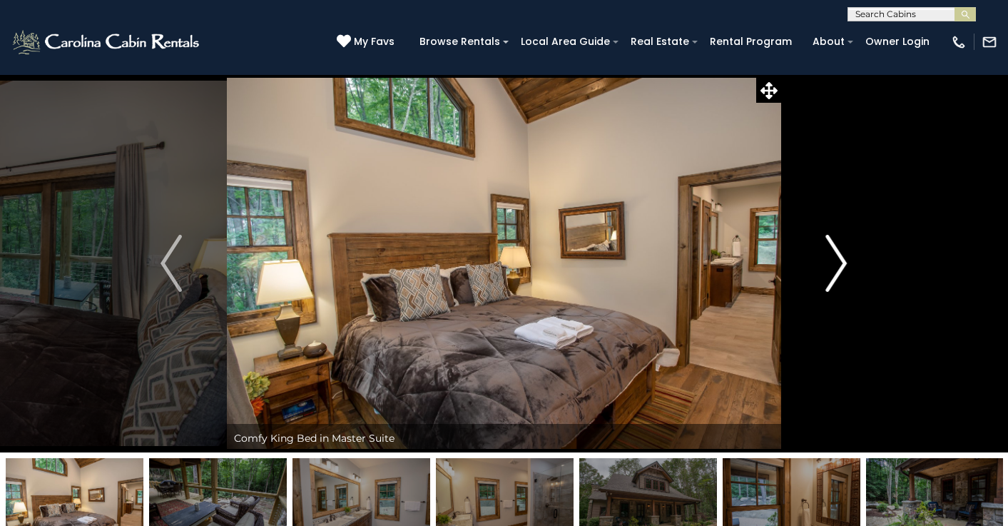
click at [843, 260] on img "Next" at bounding box center [836, 263] width 21 height 57
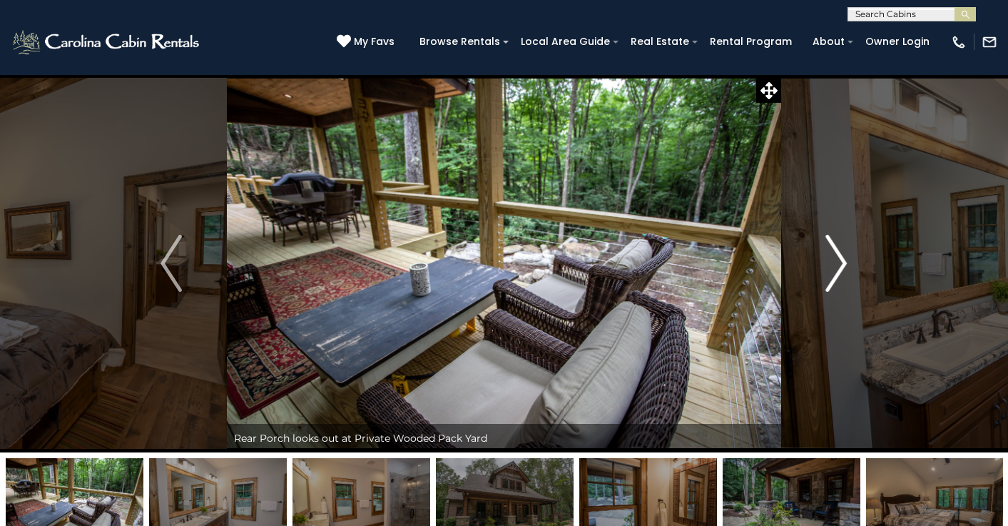
click at [843, 260] on img "Next" at bounding box center [836, 263] width 21 height 57
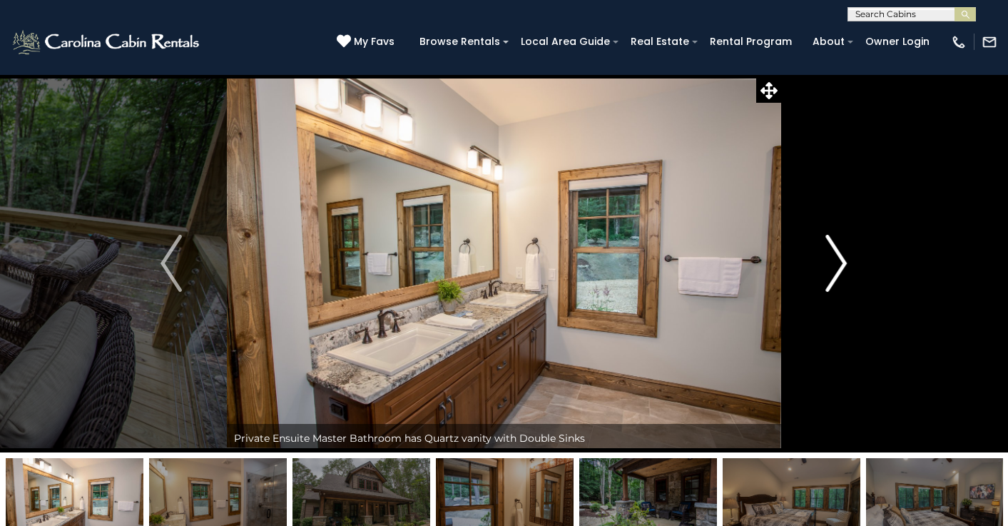
click at [843, 260] on img "Next" at bounding box center [836, 263] width 21 height 57
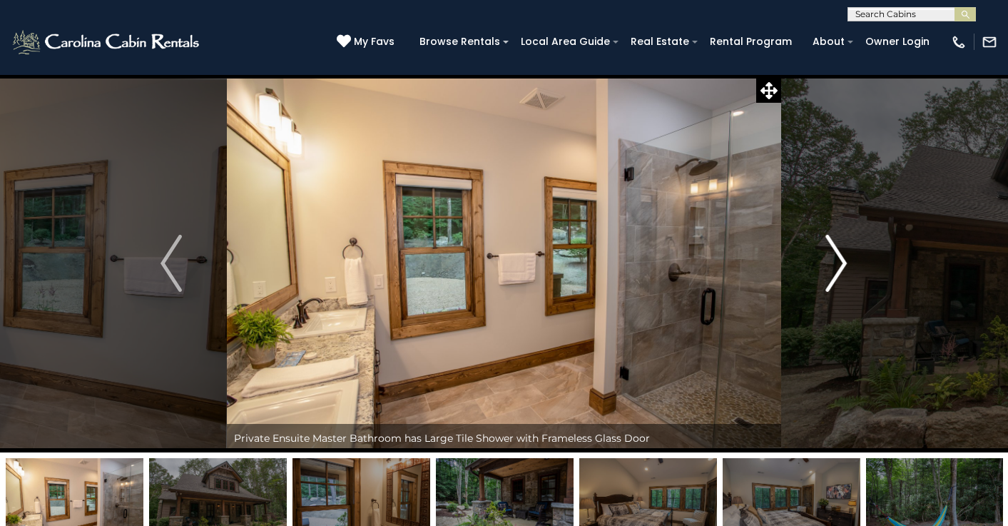
click at [843, 260] on img "Next" at bounding box center [836, 263] width 21 height 57
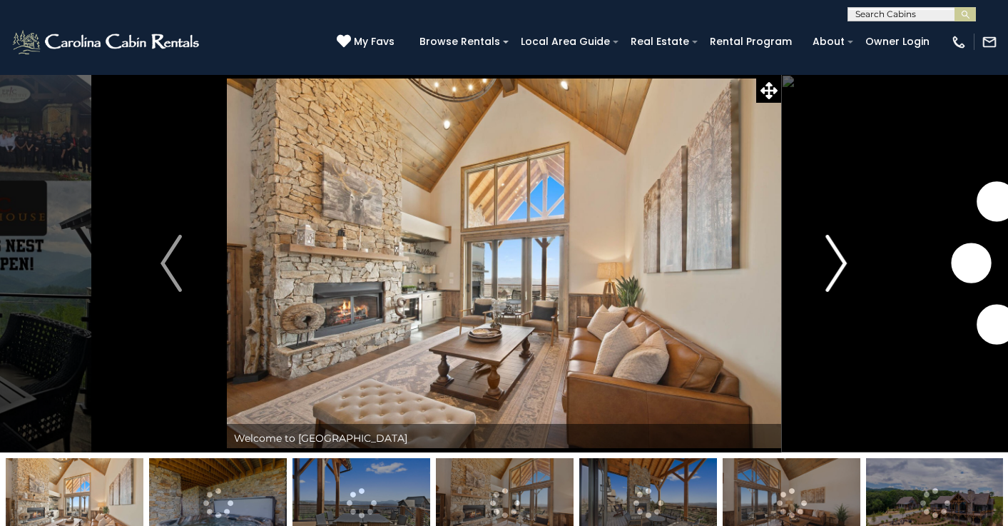
click at [846, 253] on img "Next" at bounding box center [836, 263] width 21 height 57
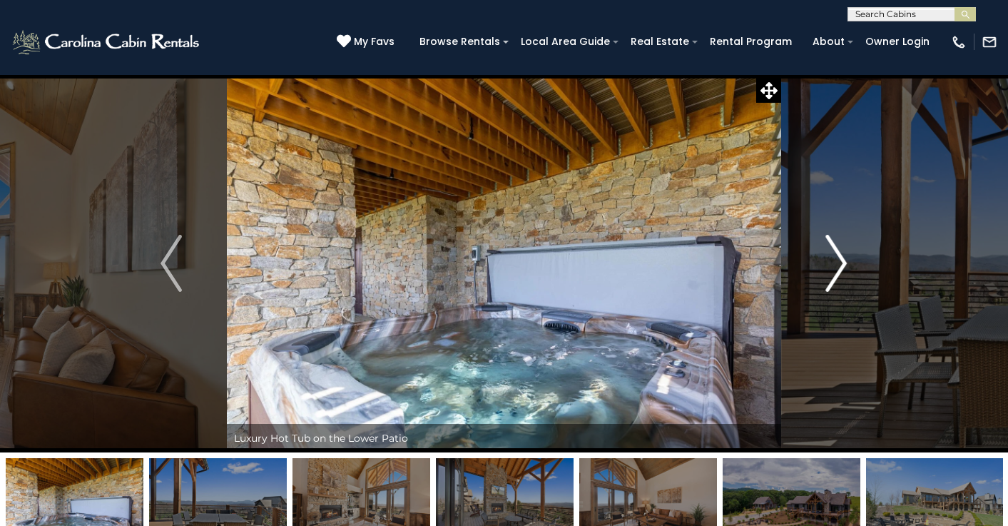
click at [839, 261] on img "Next" at bounding box center [836, 263] width 21 height 57
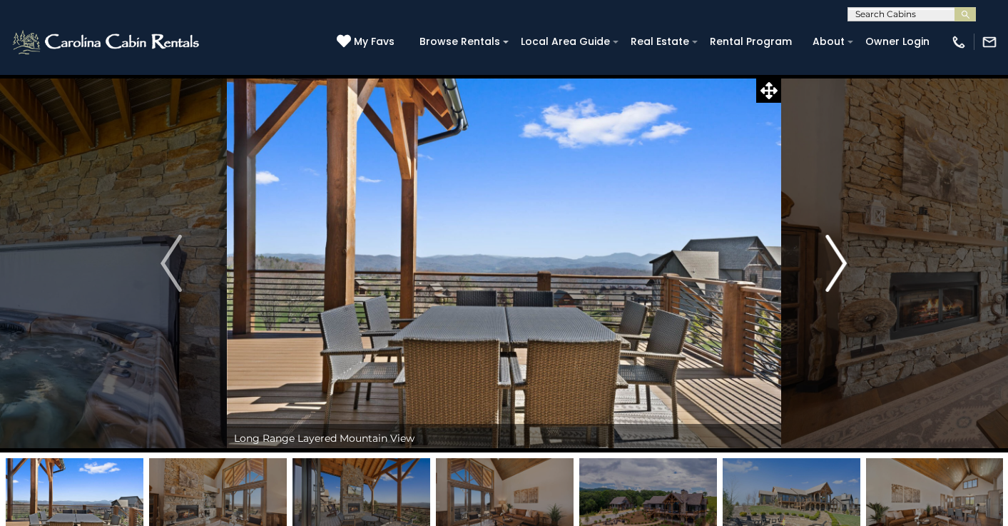
click at [839, 261] on img "Next" at bounding box center [836, 263] width 21 height 57
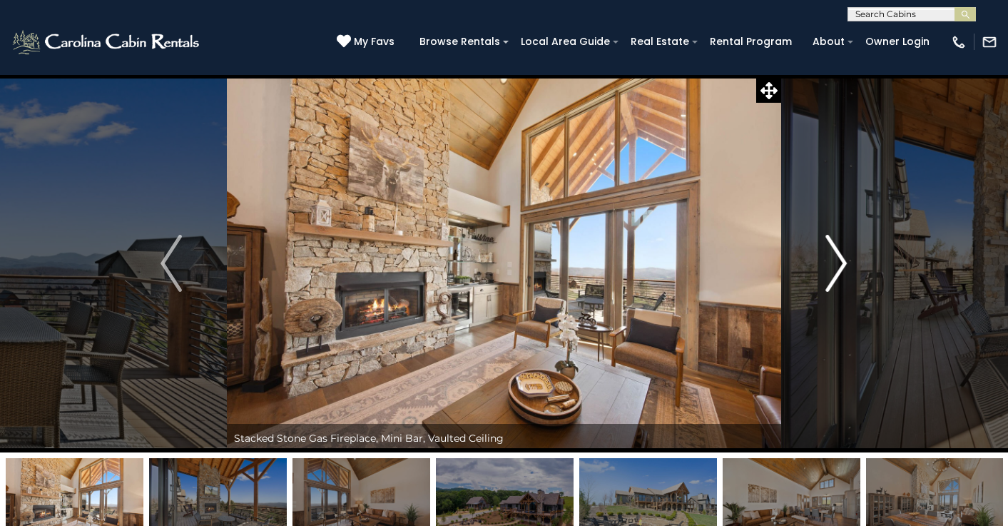
click at [839, 261] on img "Next" at bounding box center [836, 263] width 21 height 57
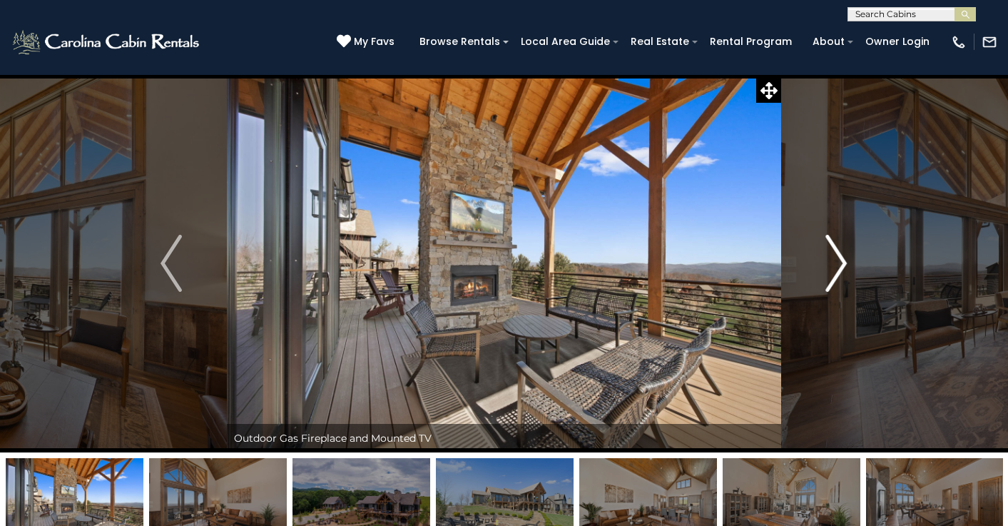
click at [839, 261] on img "Next" at bounding box center [836, 263] width 21 height 57
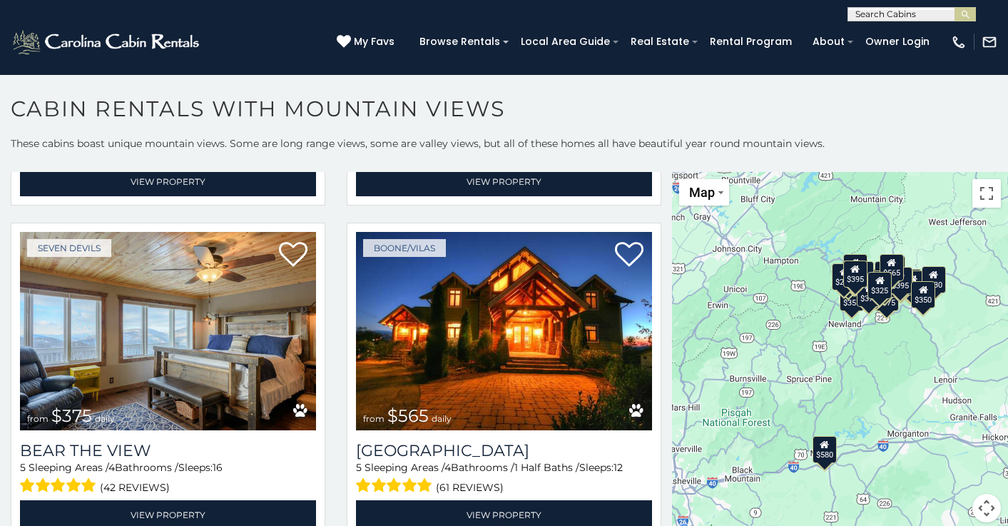
scroll to position [4317, 0]
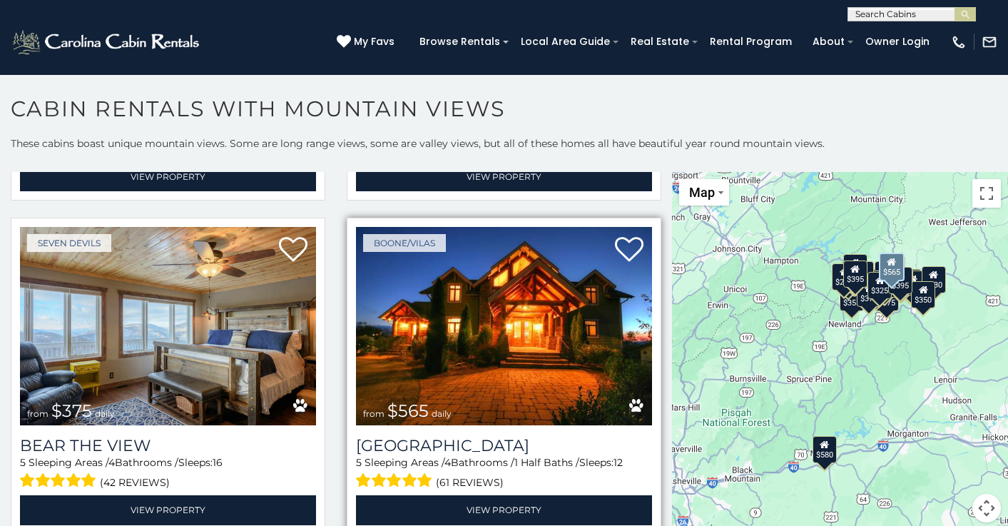
click at [531, 295] on img at bounding box center [504, 326] width 296 height 198
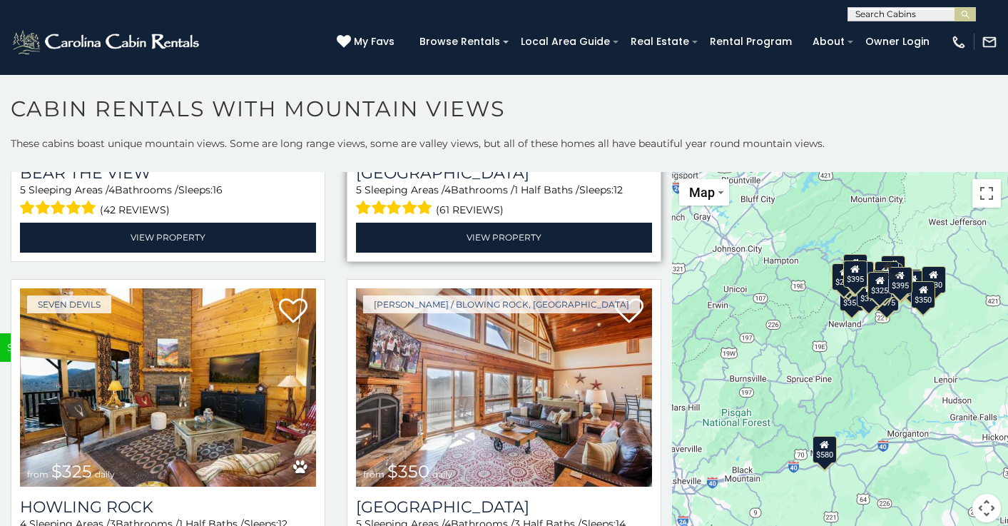
scroll to position [4590, 0]
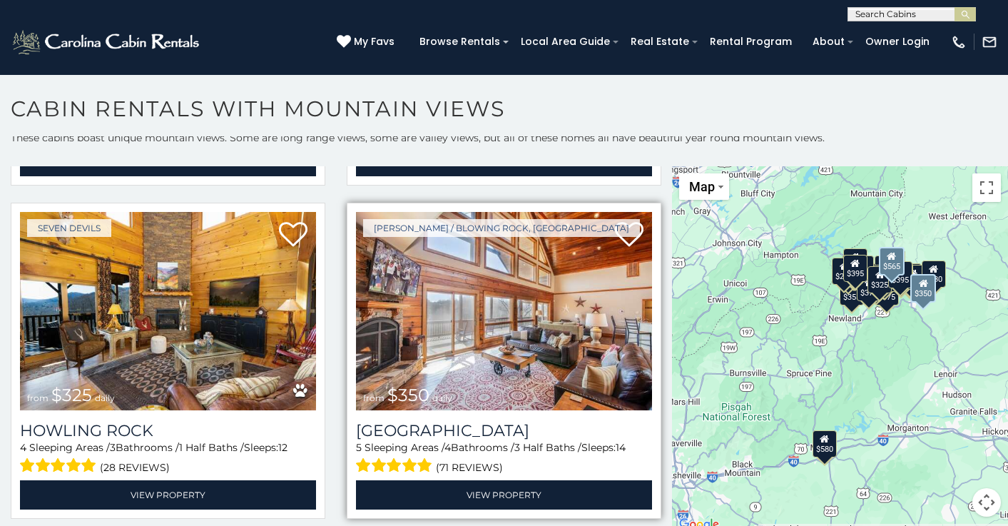
scroll to position [6, 0]
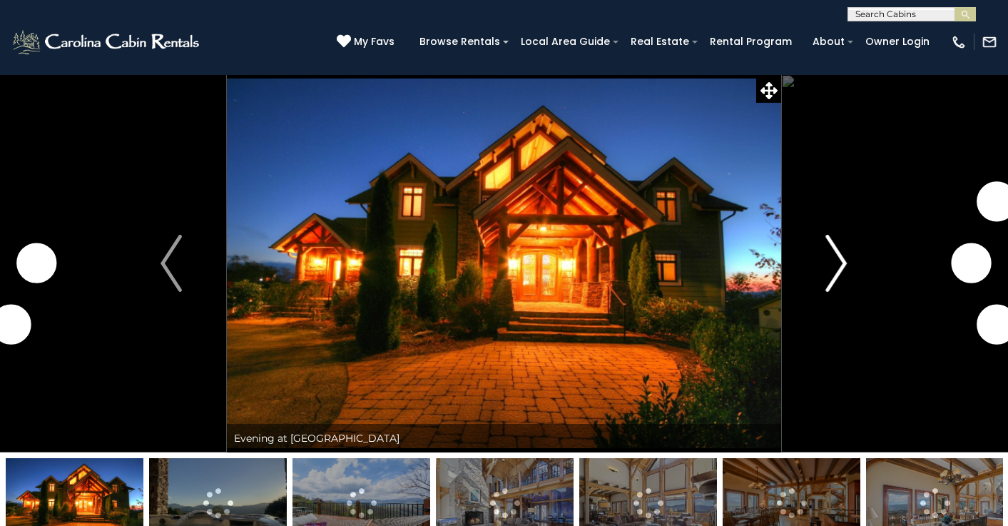
click at [843, 257] on img "Next" at bounding box center [836, 263] width 21 height 57
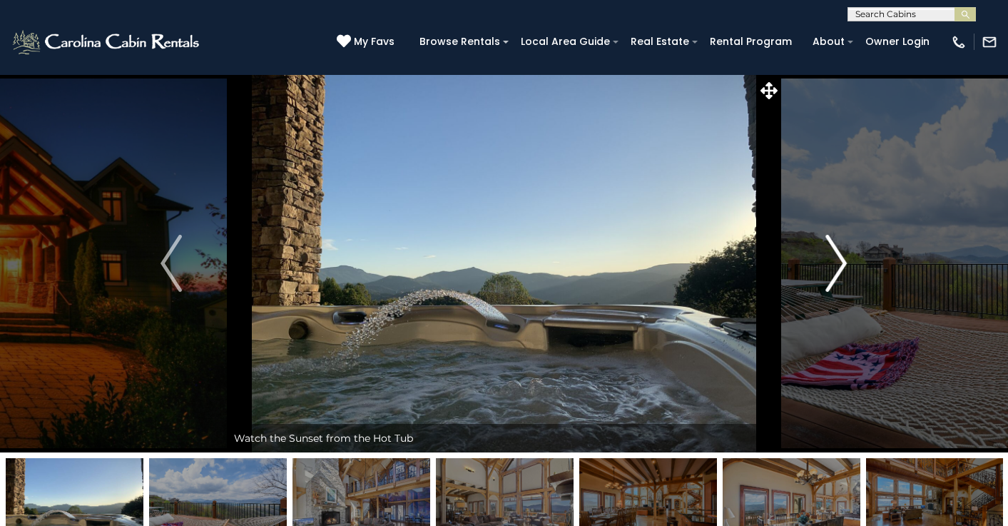
click at [844, 257] on img "Next" at bounding box center [836, 263] width 21 height 57
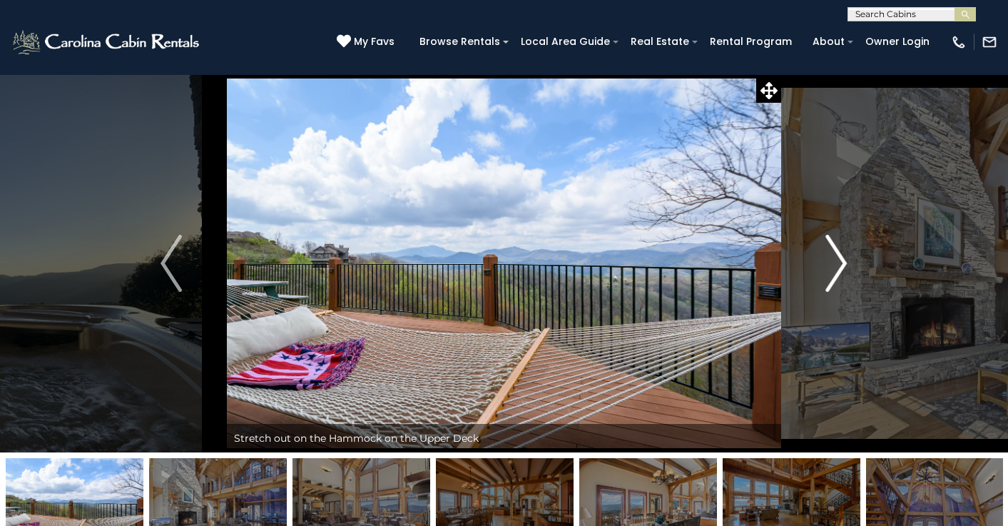
click at [844, 257] on img "Next" at bounding box center [836, 263] width 21 height 57
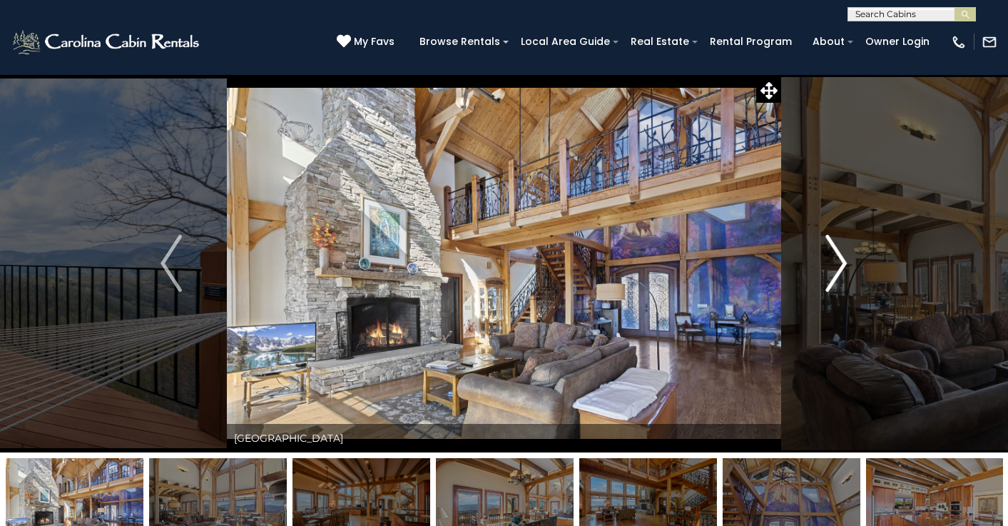
click at [844, 257] on img "Next" at bounding box center [836, 263] width 21 height 57
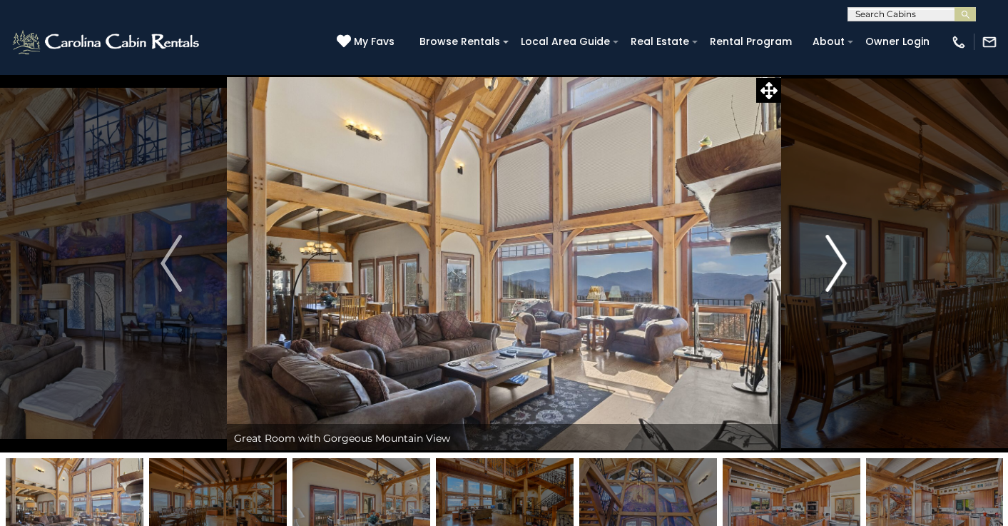
click at [844, 257] on img "Next" at bounding box center [836, 263] width 21 height 57
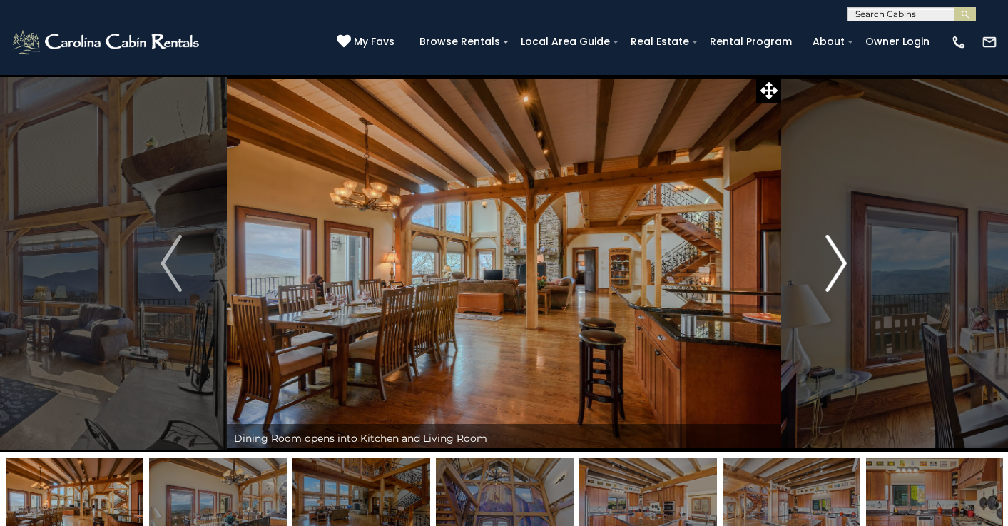
click at [844, 257] on img "Next" at bounding box center [836, 263] width 21 height 57
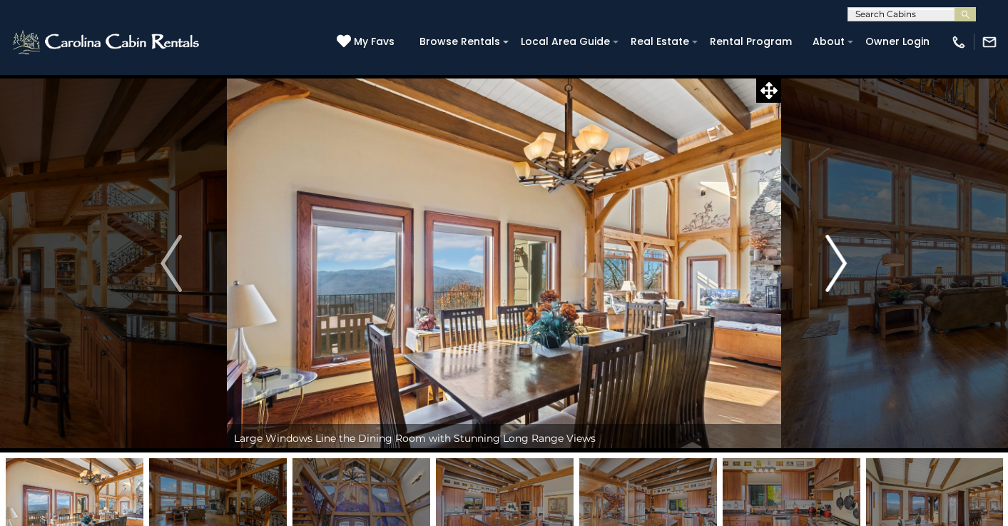
click at [844, 257] on img "Next" at bounding box center [836, 263] width 21 height 57
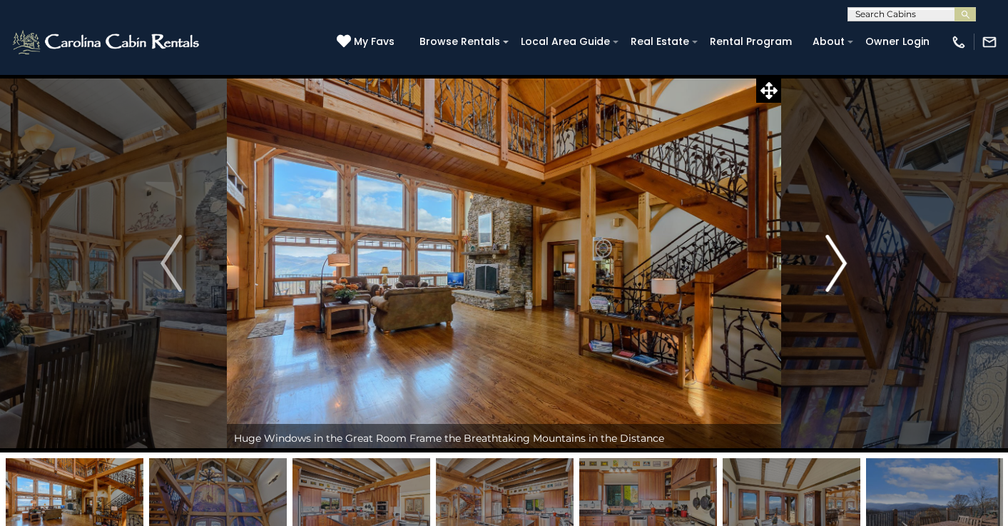
click at [844, 257] on img "Next" at bounding box center [836, 263] width 21 height 57
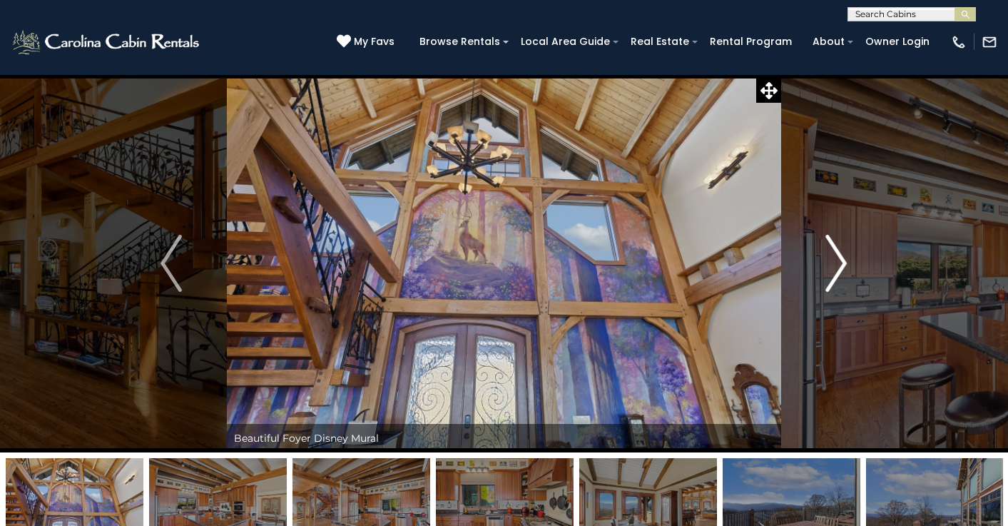
click at [844, 257] on img "Next" at bounding box center [836, 263] width 21 height 57
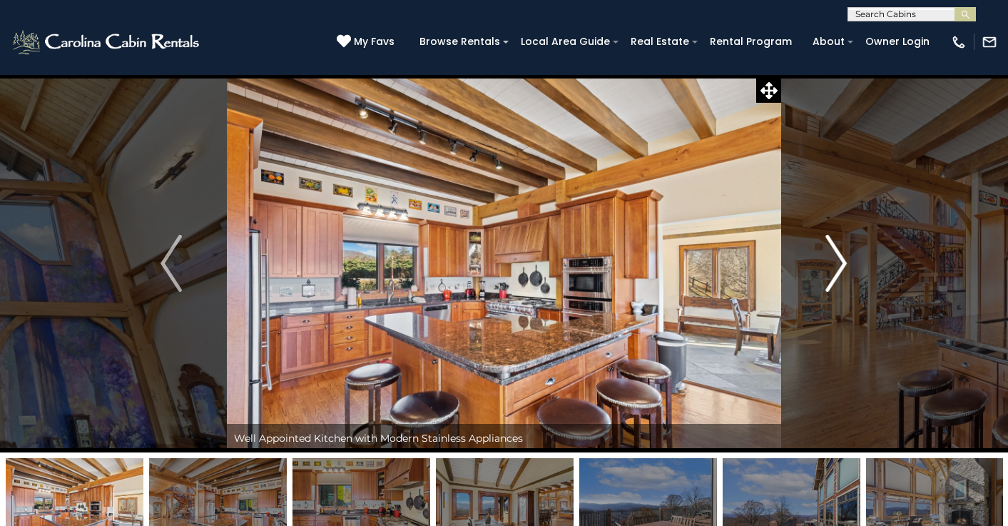
click at [844, 257] on img "Next" at bounding box center [836, 263] width 21 height 57
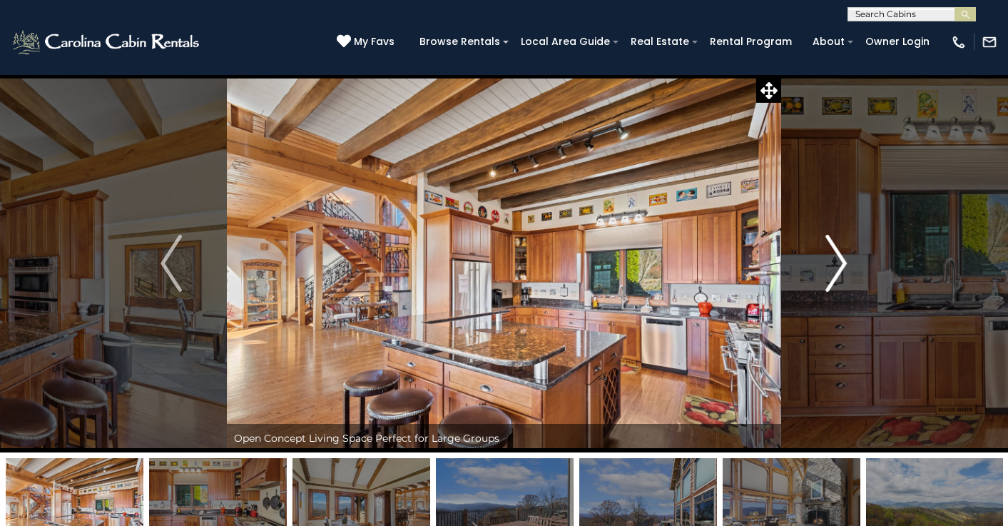
click at [844, 257] on img "Next" at bounding box center [836, 263] width 21 height 57
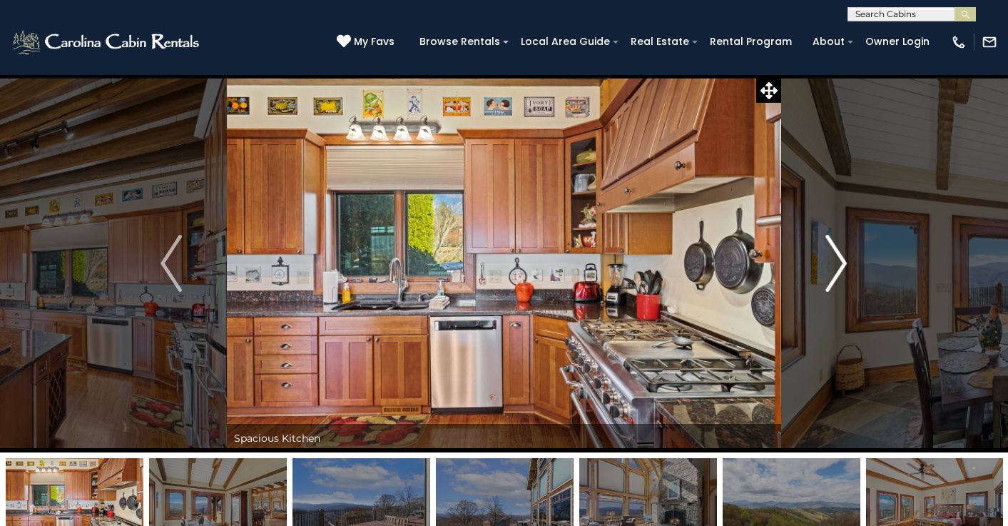
click at [844, 257] on img "Next" at bounding box center [836, 263] width 21 height 57
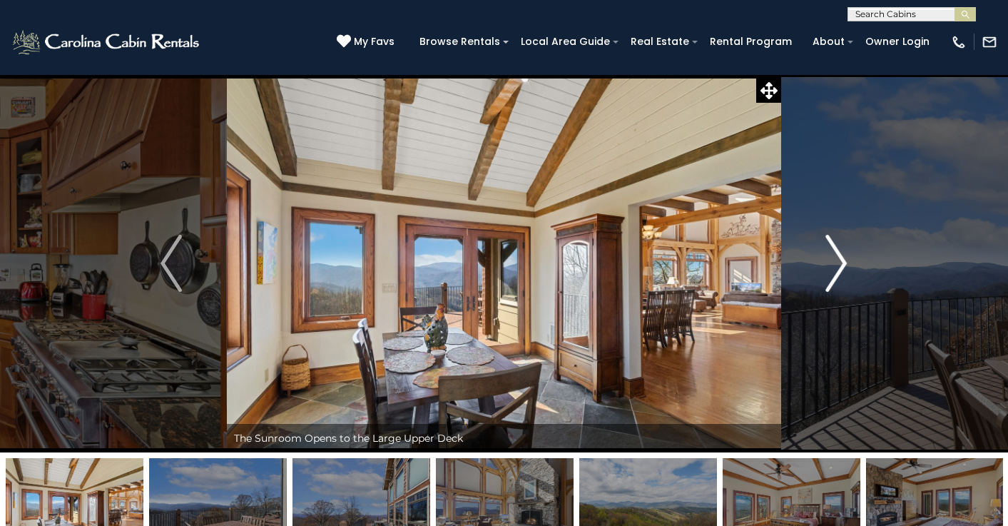
click at [844, 257] on img "Next" at bounding box center [836, 263] width 21 height 57
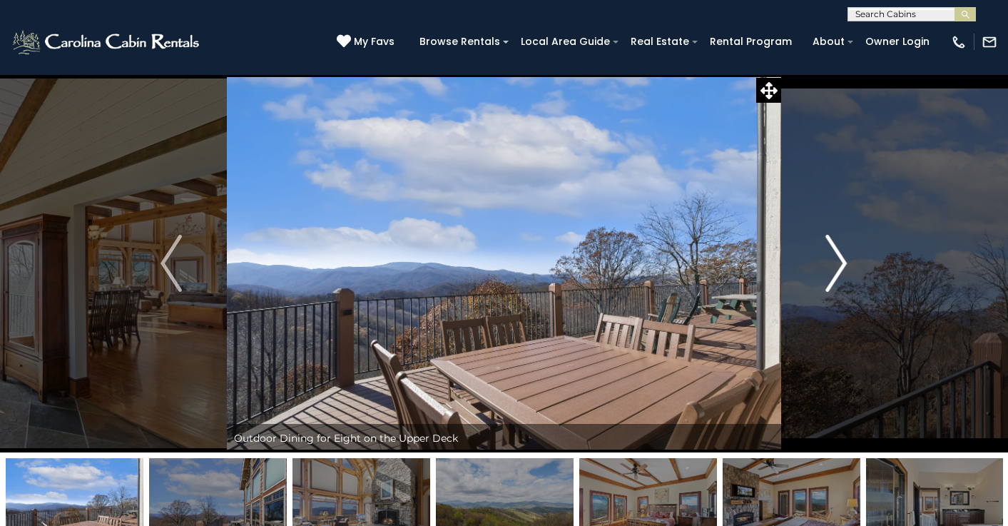
click at [844, 257] on img "Next" at bounding box center [836, 263] width 21 height 57
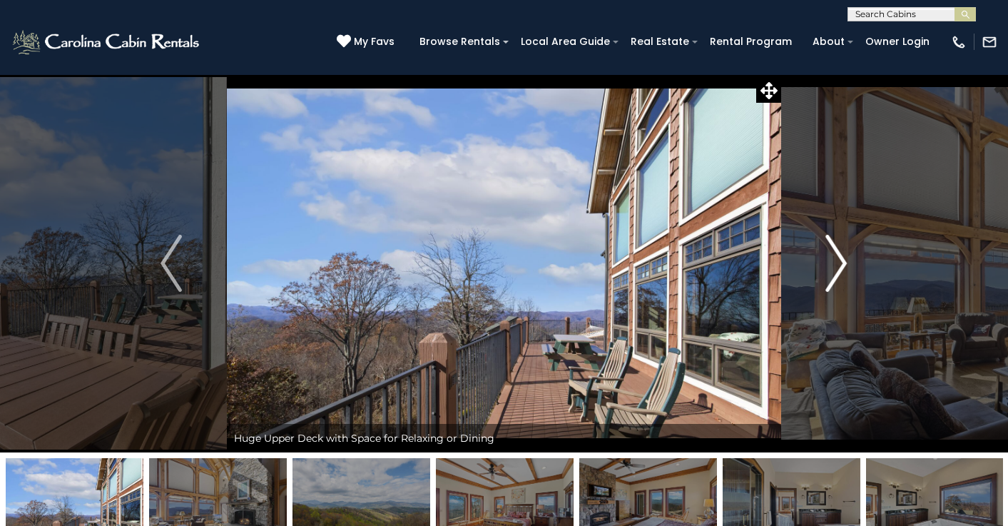
click at [844, 257] on img "Next" at bounding box center [836, 263] width 21 height 57
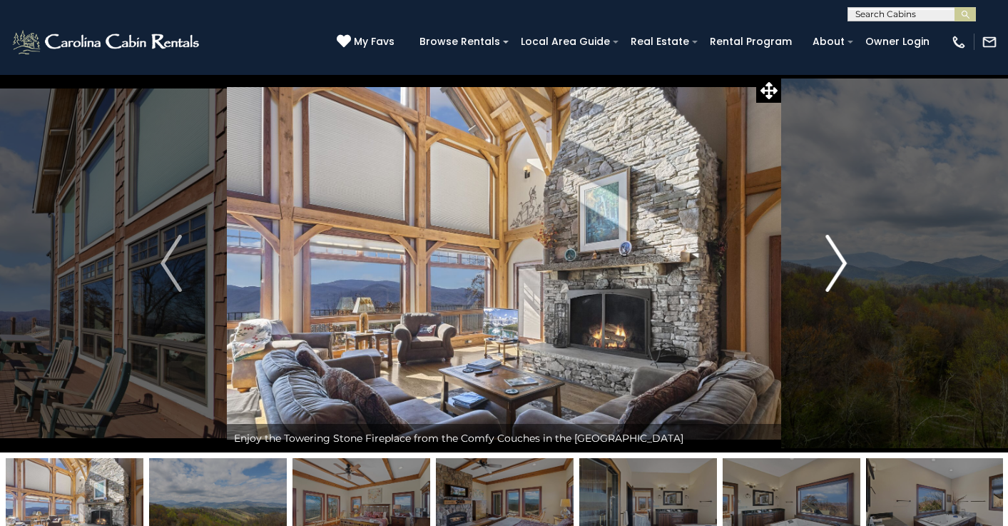
click at [844, 257] on img "Next" at bounding box center [836, 263] width 21 height 57
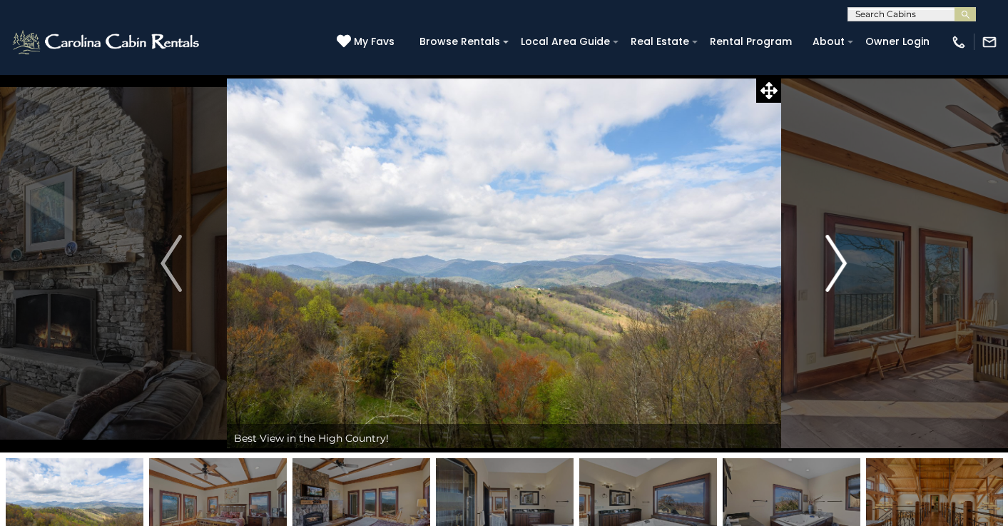
click at [844, 257] on img "Next" at bounding box center [836, 263] width 21 height 57
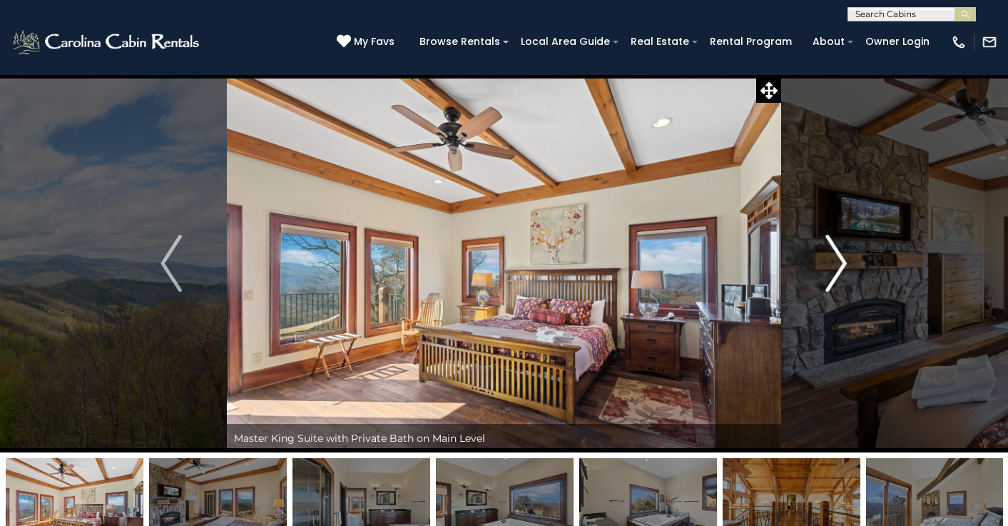
click at [844, 257] on img "Next" at bounding box center [836, 263] width 21 height 57
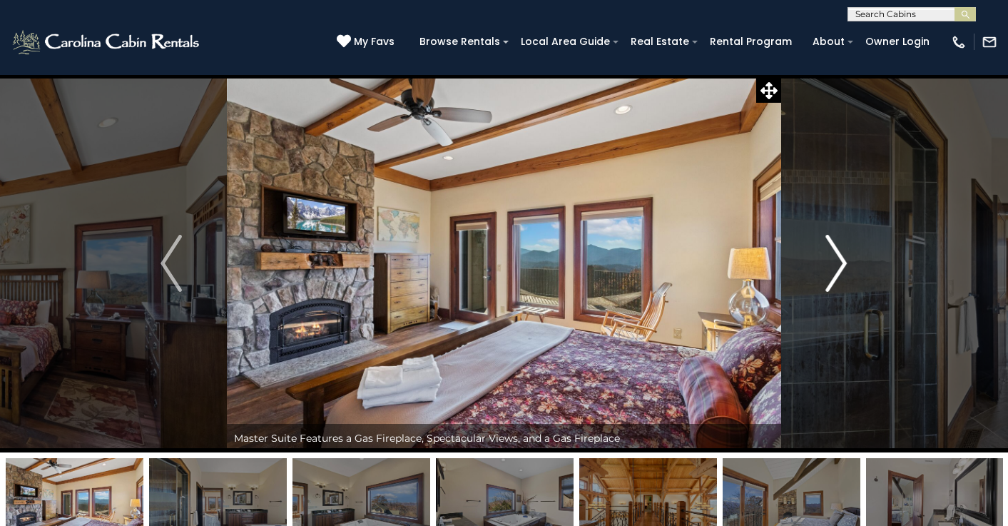
click at [844, 257] on img "Next" at bounding box center [836, 263] width 21 height 57
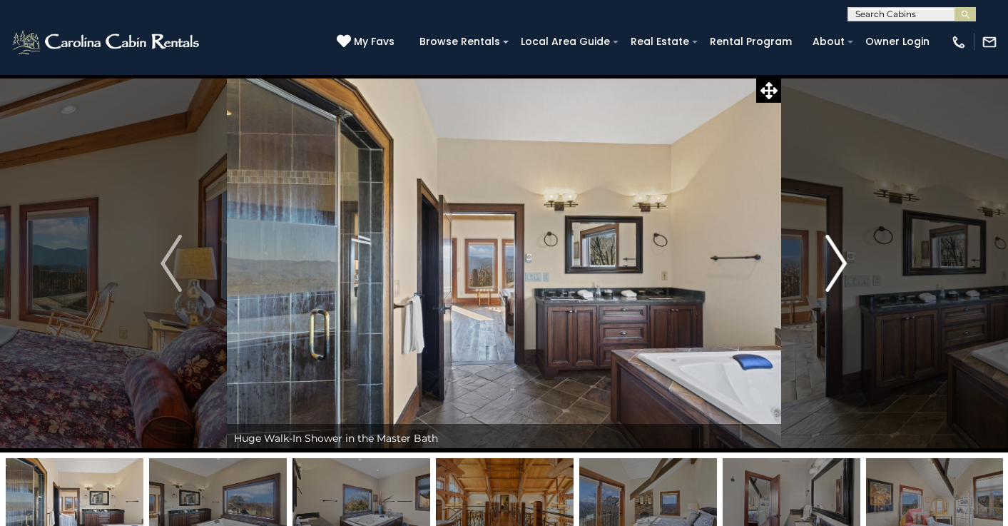
click at [844, 257] on img "Next" at bounding box center [836, 263] width 21 height 57
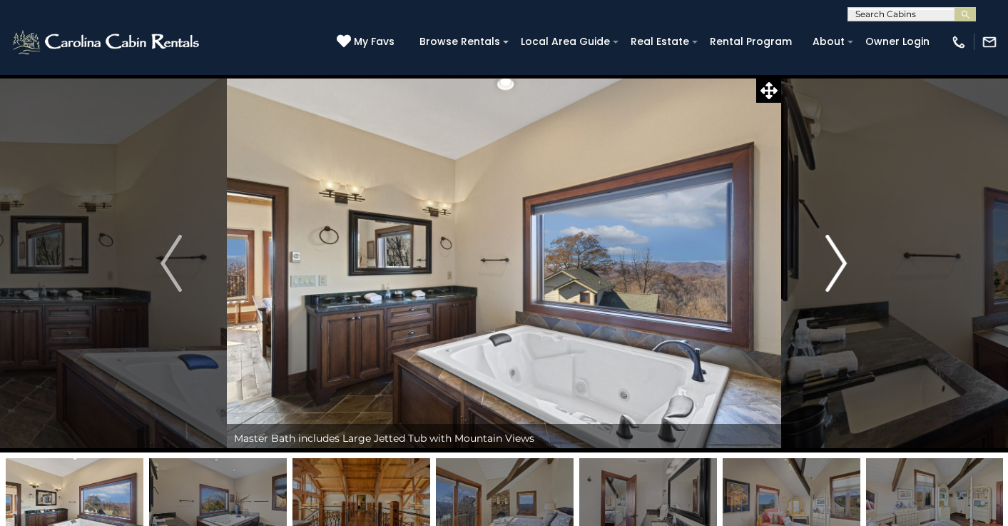
click at [844, 257] on img "Next" at bounding box center [836, 263] width 21 height 57
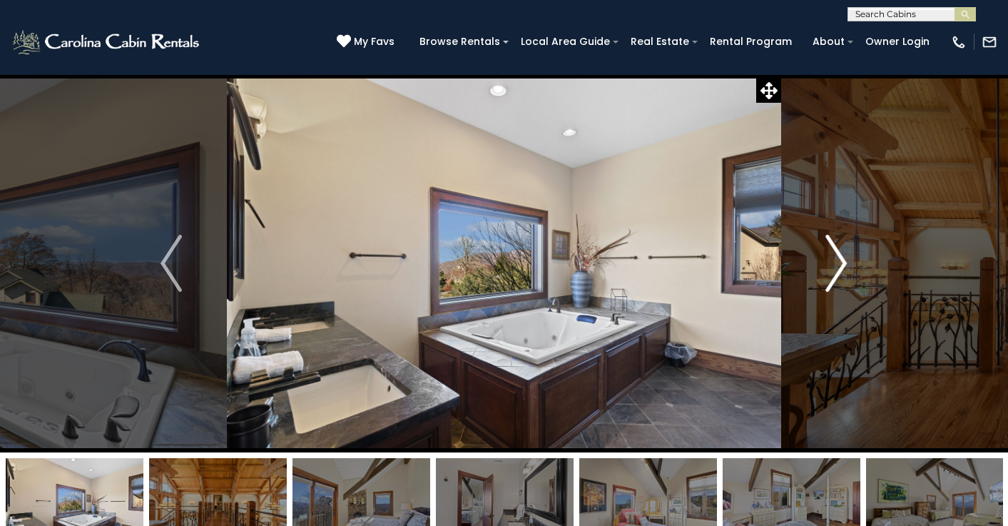
click at [844, 257] on img "Next" at bounding box center [836, 263] width 21 height 57
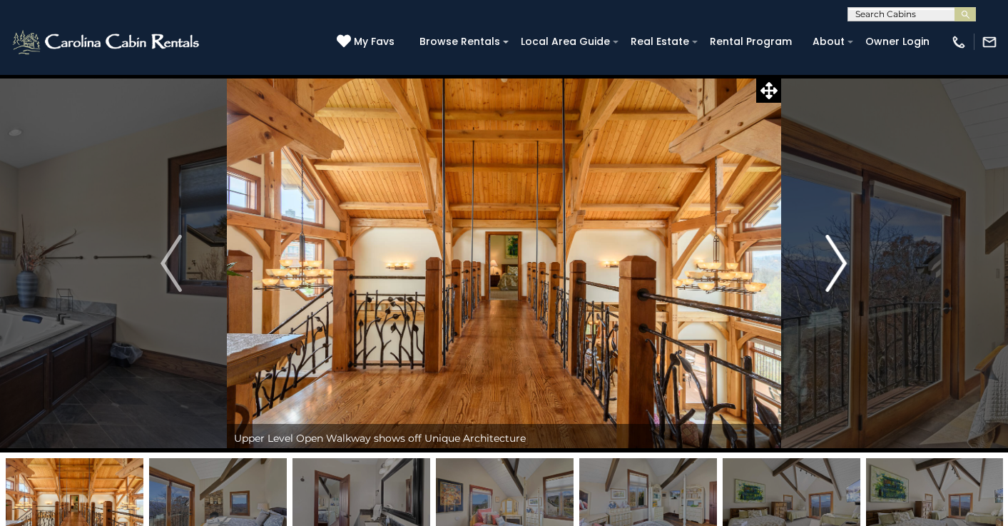
click at [844, 257] on img "Next" at bounding box center [836, 263] width 21 height 57
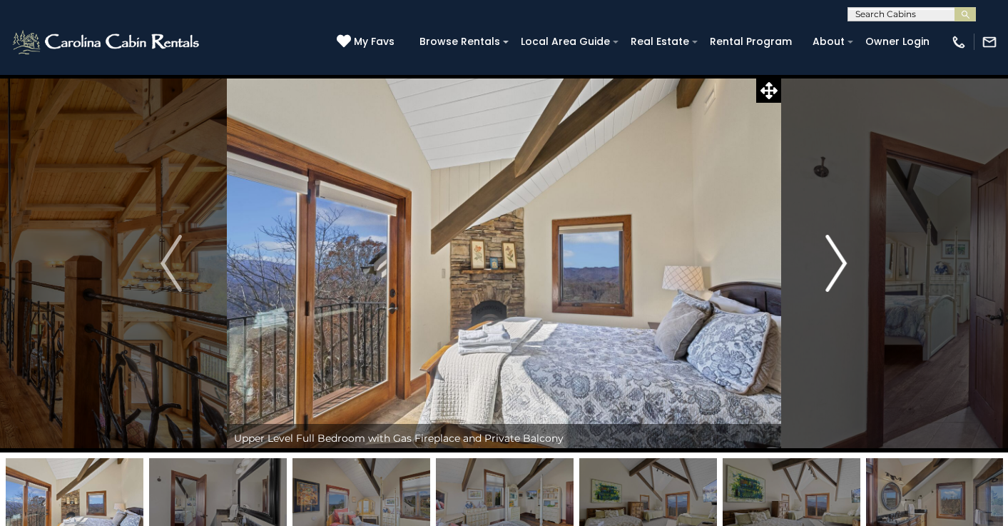
click at [844, 257] on img "Next" at bounding box center [836, 263] width 21 height 57
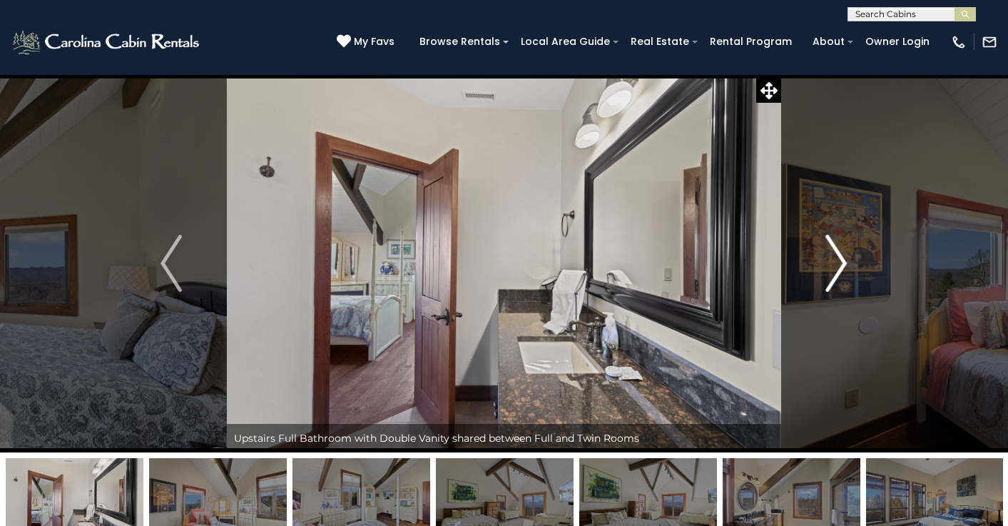
click at [844, 257] on img "Next" at bounding box center [836, 263] width 21 height 57
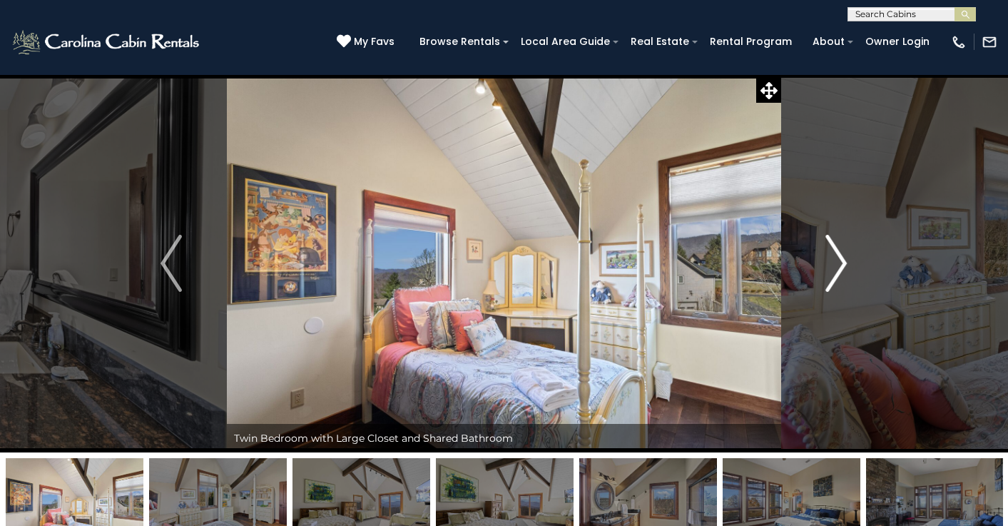
click at [844, 257] on img "Next" at bounding box center [836, 263] width 21 height 57
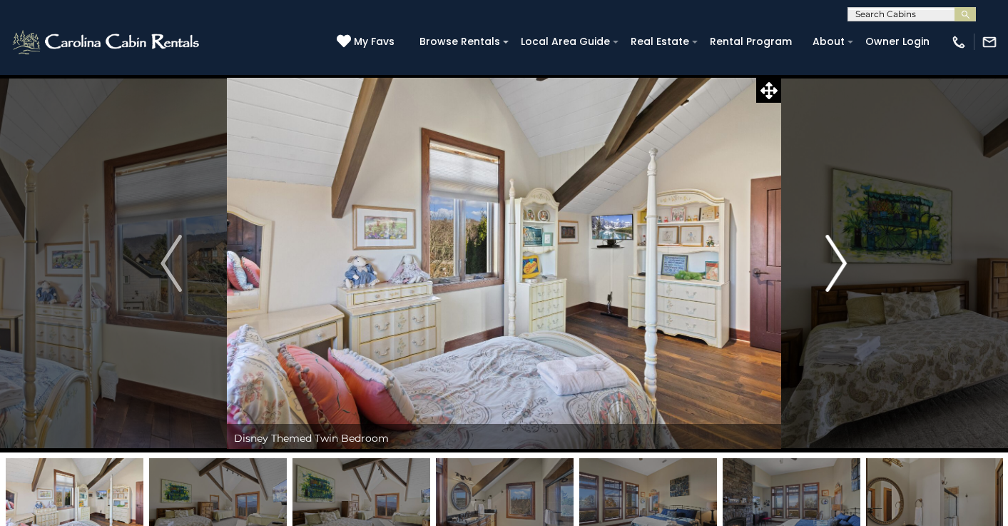
click at [844, 257] on img "Next" at bounding box center [836, 263] width 21 height 57
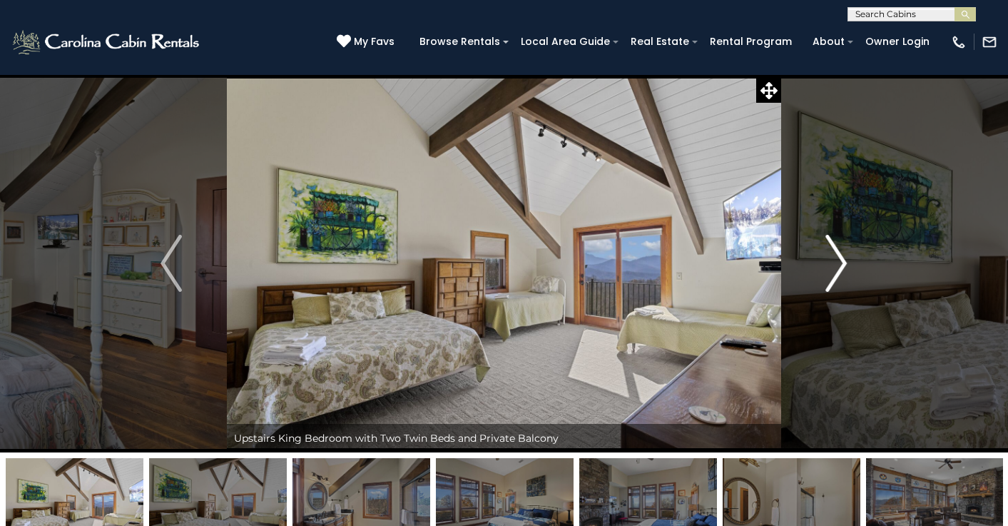
click at [844, 257] on img "Next" at bounding box center [836, 263] width 21 height 57
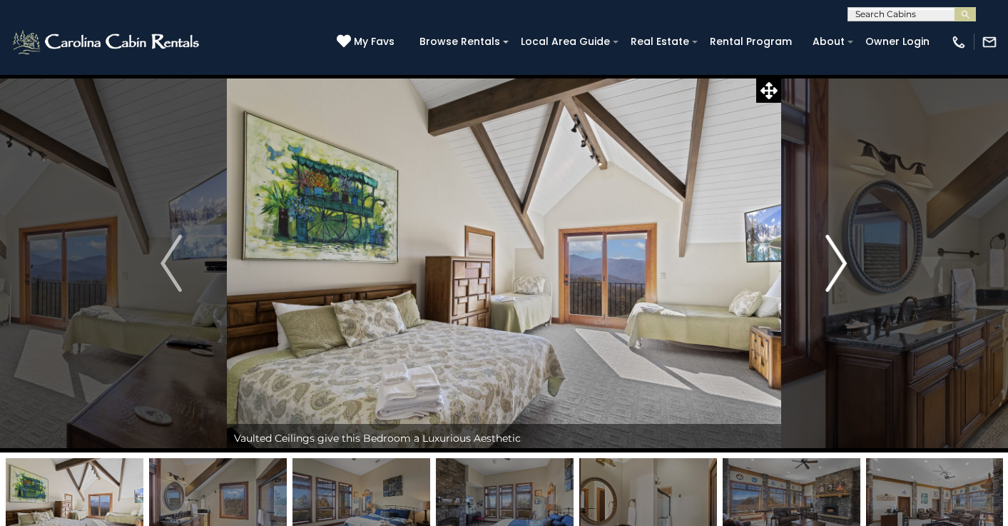
click at [844, 257] on img "Next" at bounding box center [836, 263] width 21 height 57
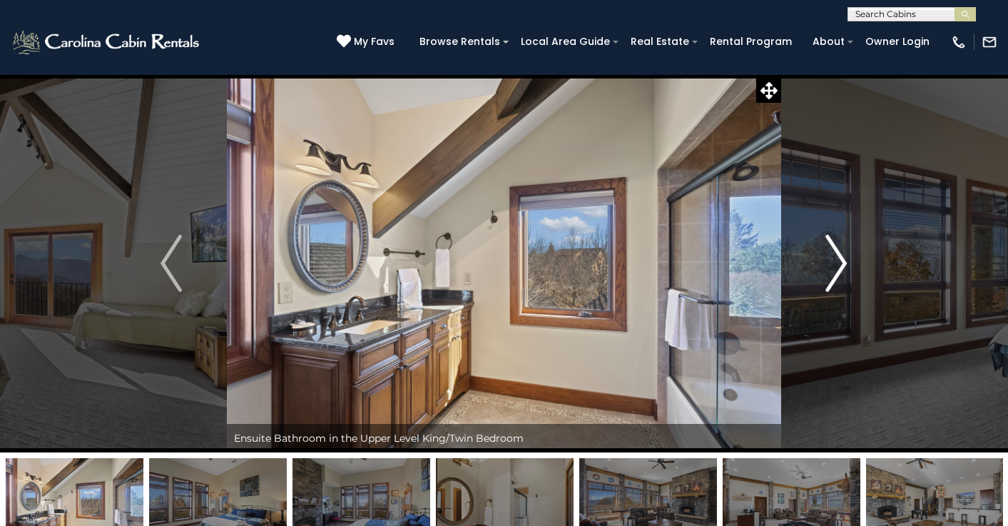
click at [844, 257] on img "Next" at bounding box center [836, 263] width 21 height 57
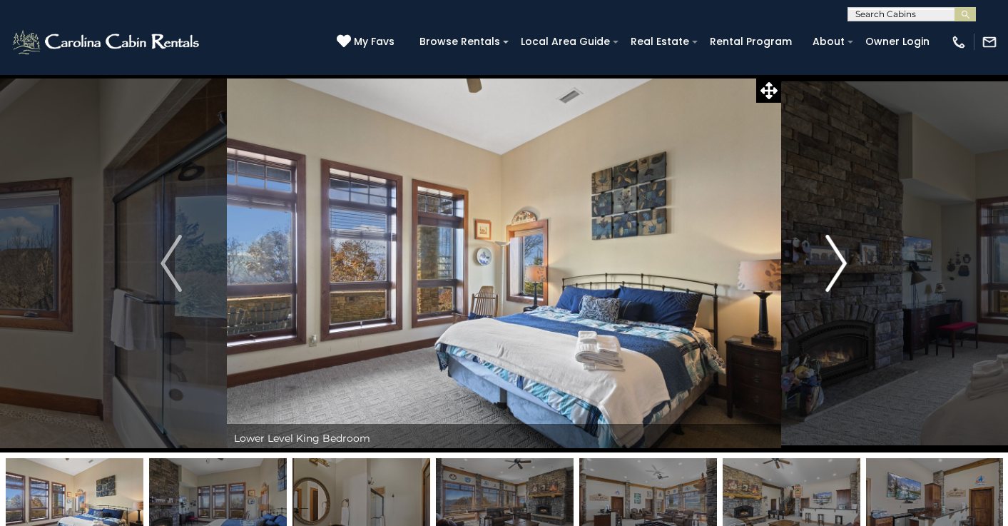
click at [844, 257] on img "Next" at bounding box center [836, 263] width 21 height 57
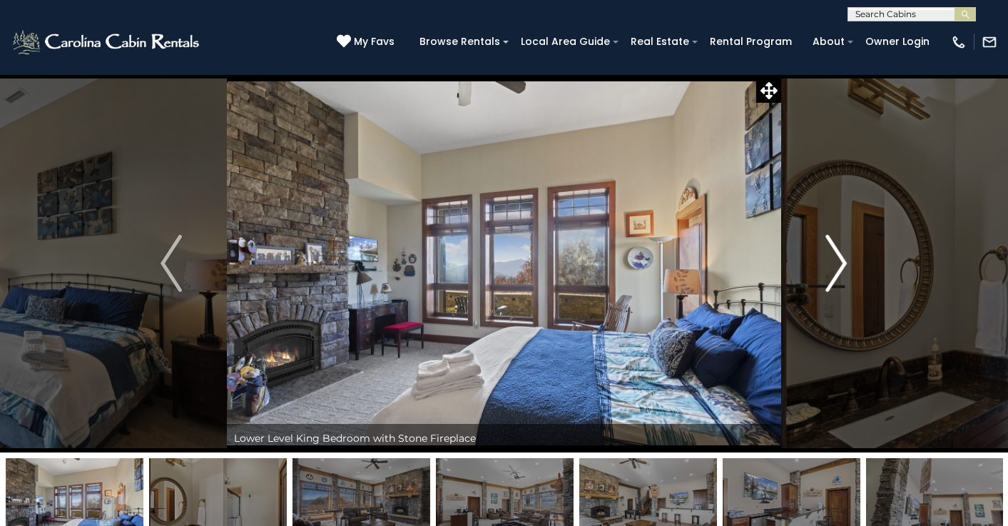
click at [844, 257] on img "Next" at bounding box center [836, 263] width 21 height 57
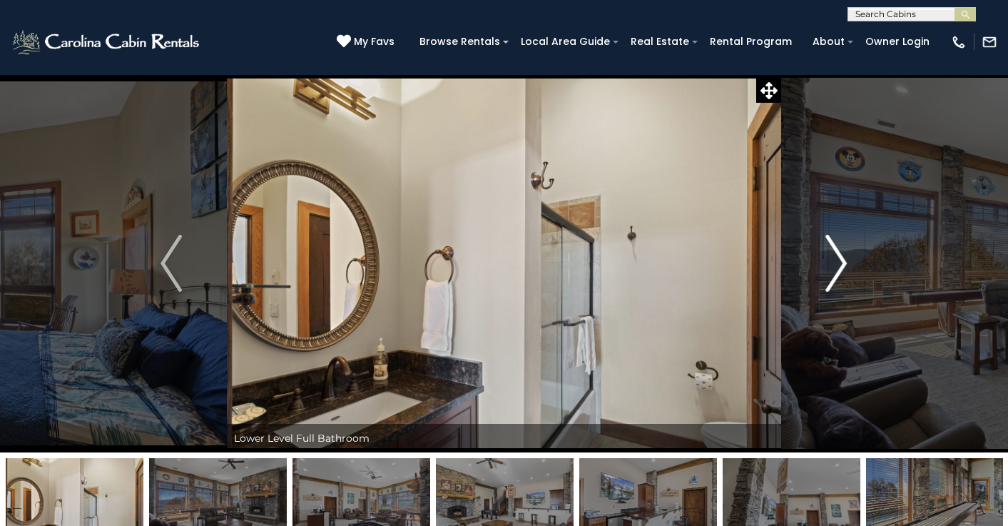
click at [844, 257] on img "Next" at bounding box center [836, 263] width 21 height 57
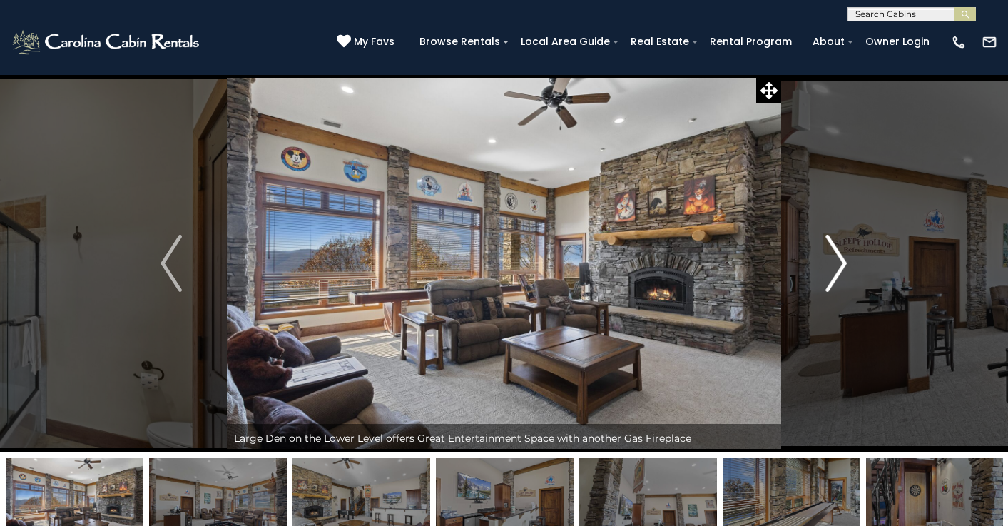
click at [844, 257] on img "Next" at bounding box center [836, 263] width 21 height 57
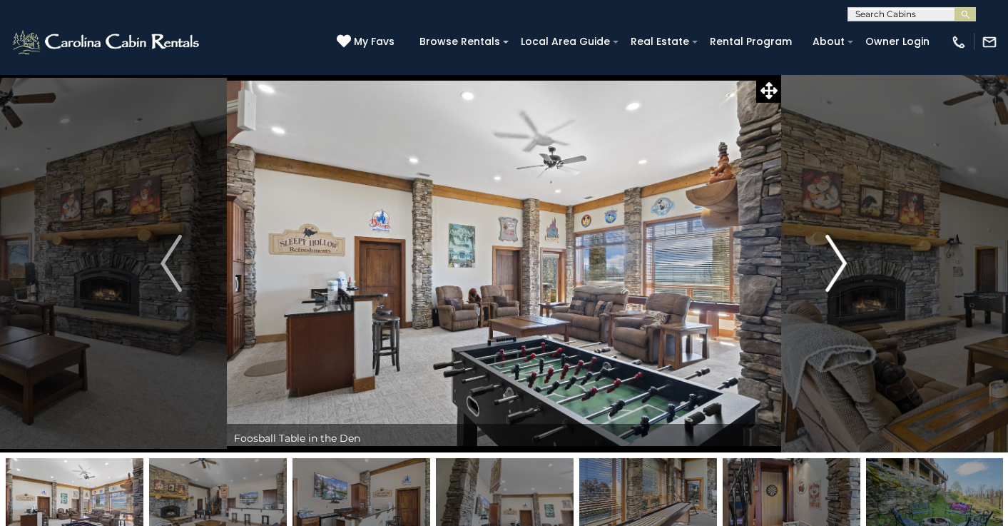
click at [844, 257] on img "Next" at bounding box center [836, 263] width 21 height 57
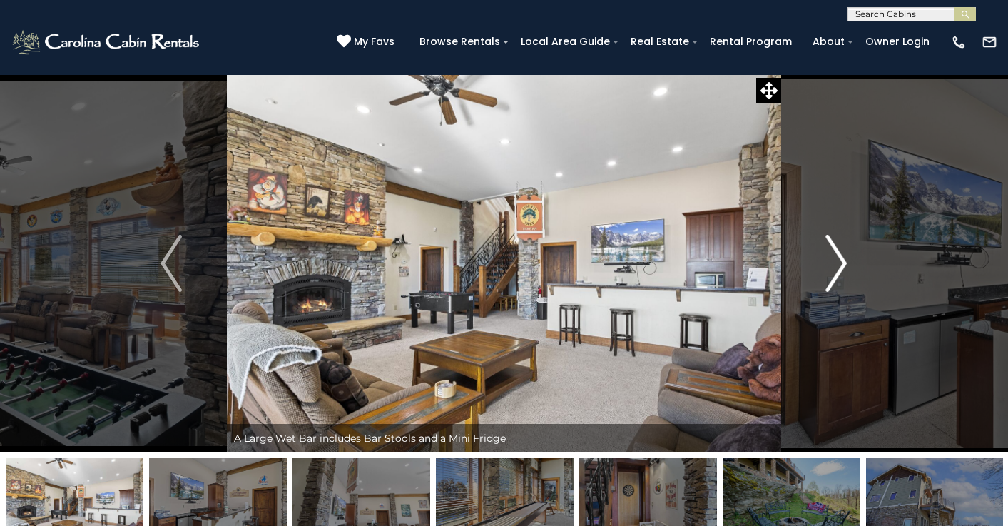
click at [844, 257] on img "Next" at bounding box center [836, 263] width 21 height 57
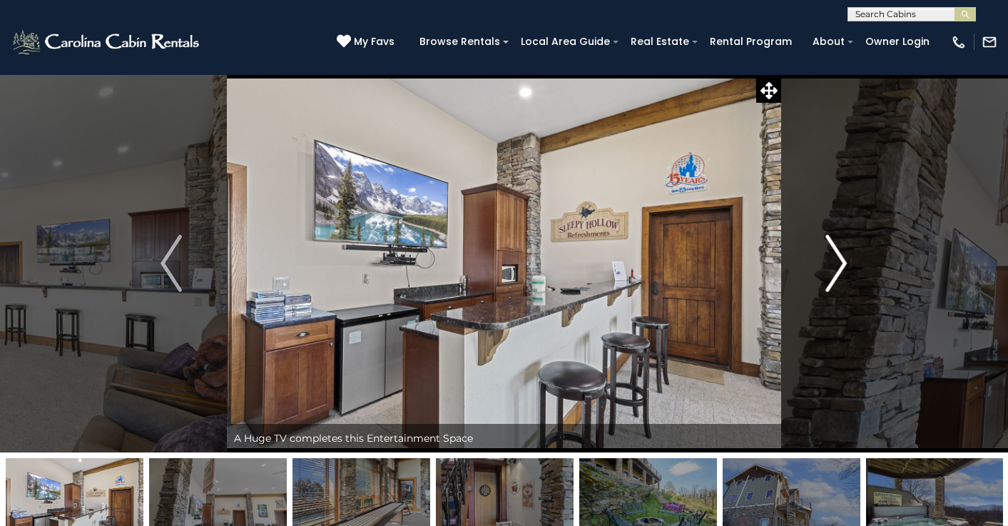
click at [844, 257] on img "Next" at bounding box center [836, 263] width 21 height 57
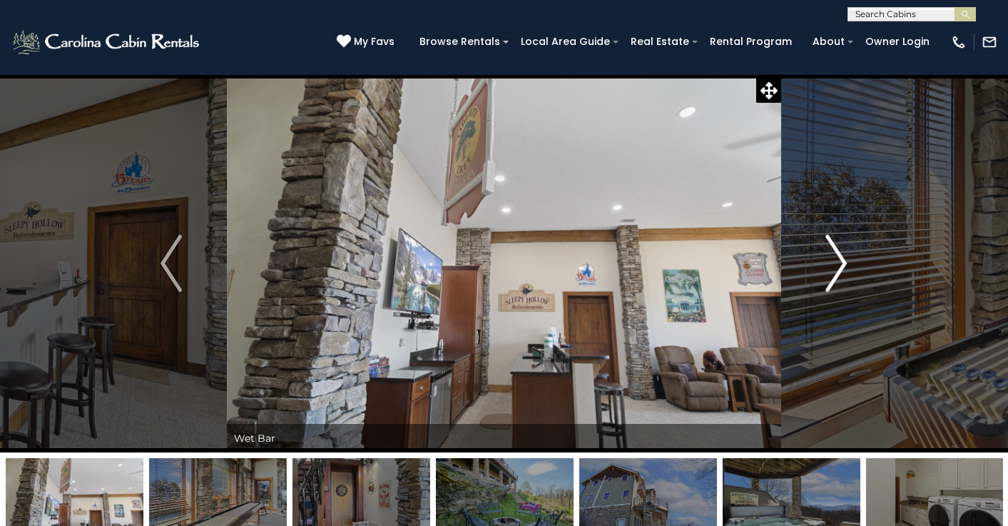
click at [844, 257] on img "Next" at bounding box center [836, 263] width 21 height 57
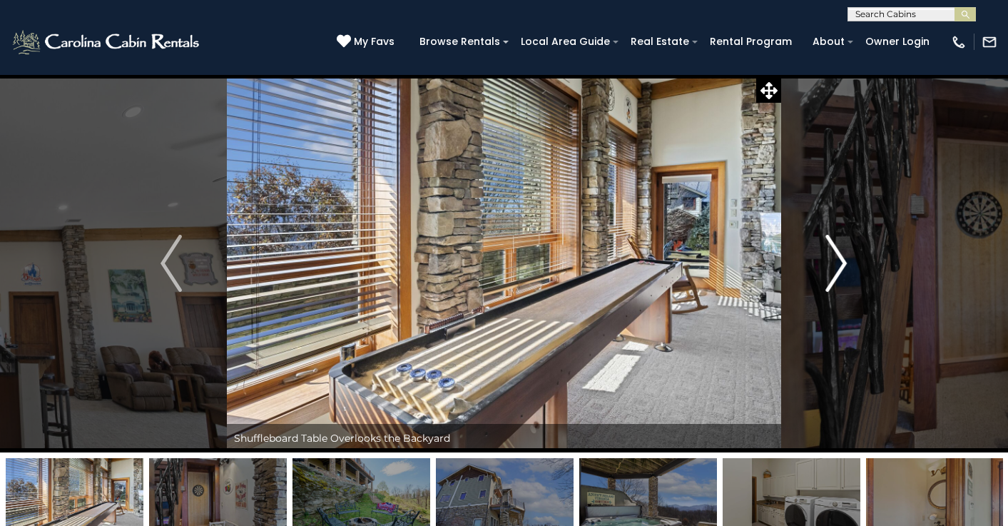
click at [844, 257] on img "Next" at bounding box center [836, 263] width 21 height 57
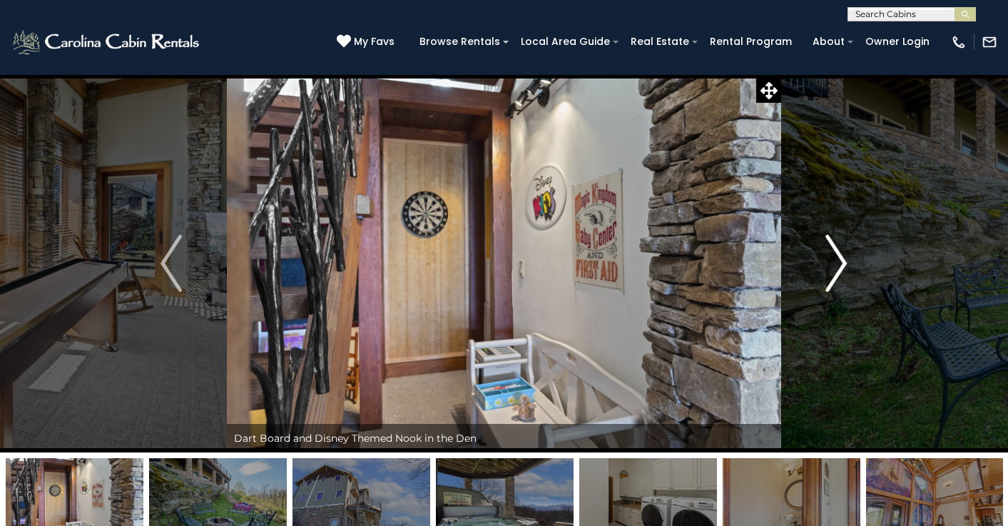
click at [844, 257] on img "Next" at bounding box center [836, 263] width 21 height 57
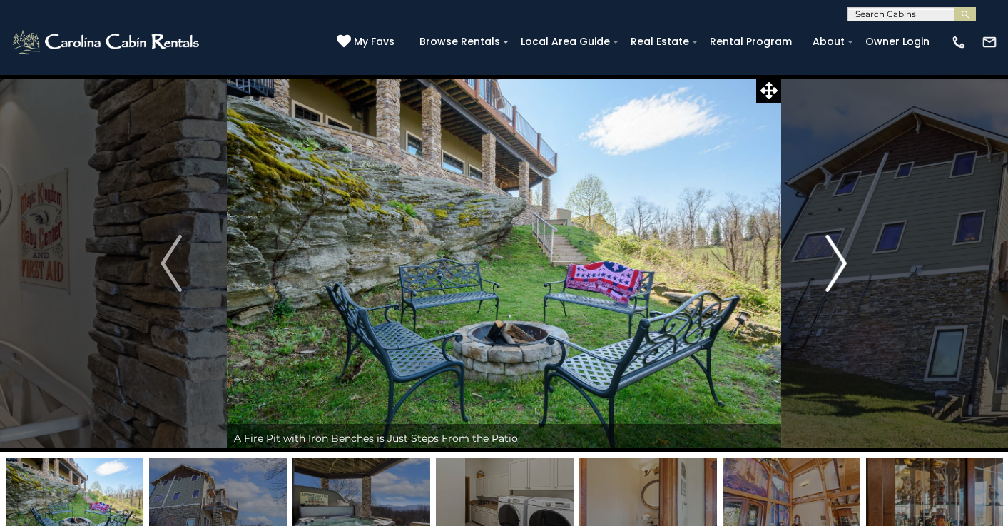
click at [844, 257] on img "Next" at bounding box center [836, 263] width 21 height 57
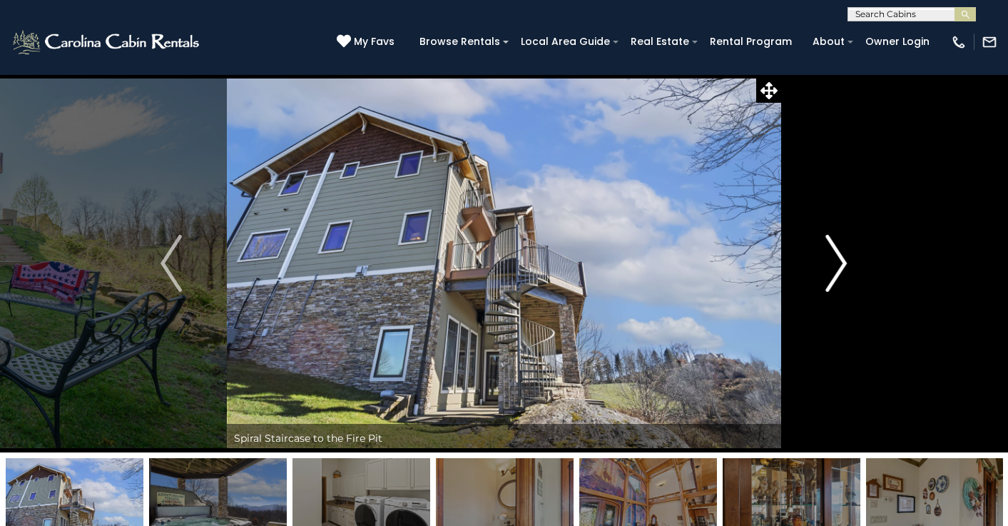
click at [844, 257] on img "Next" at bounding box center [836, 263] width 21 height 57
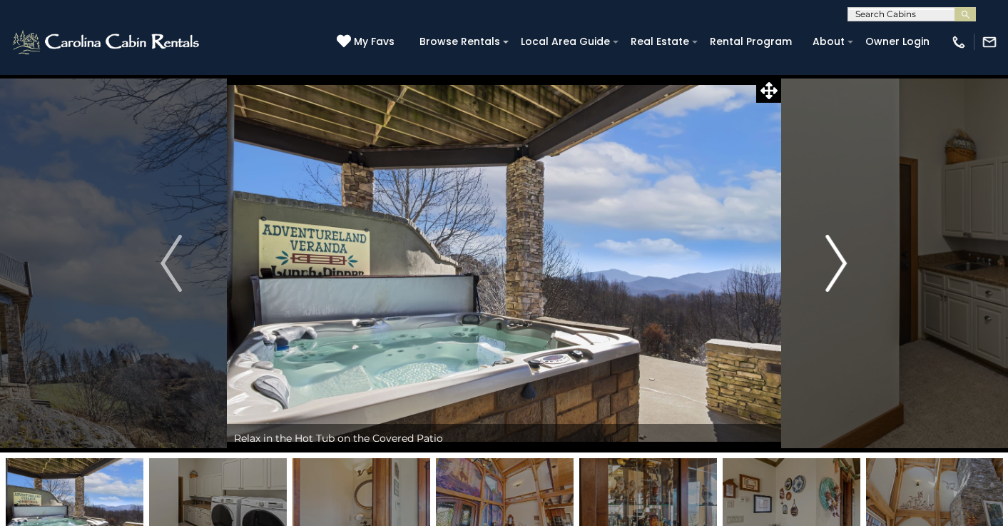
click at [837, 261] on img "Next" at bounding box center [836, 263] width 21 height 57
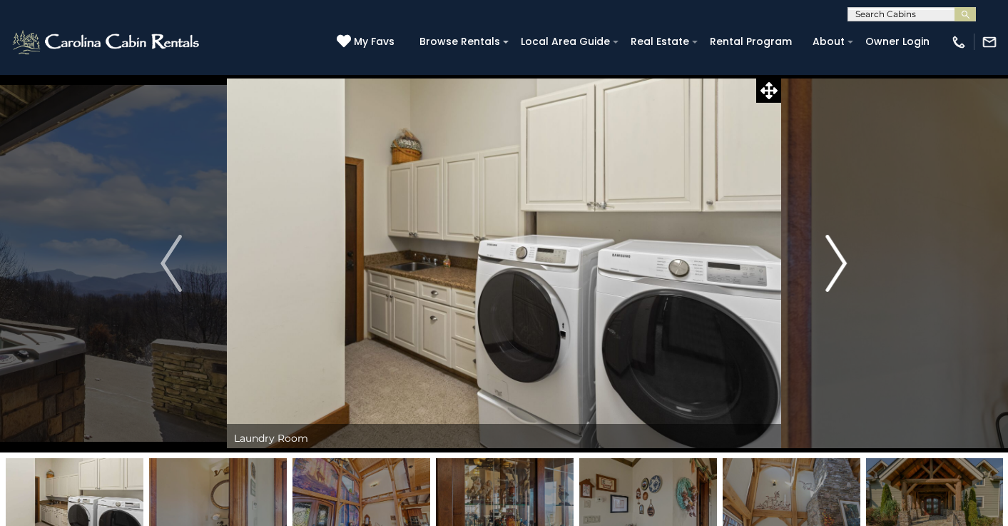
click at [837, 261] on img "Next" at bounding box center [836, 263] width 21 height 57
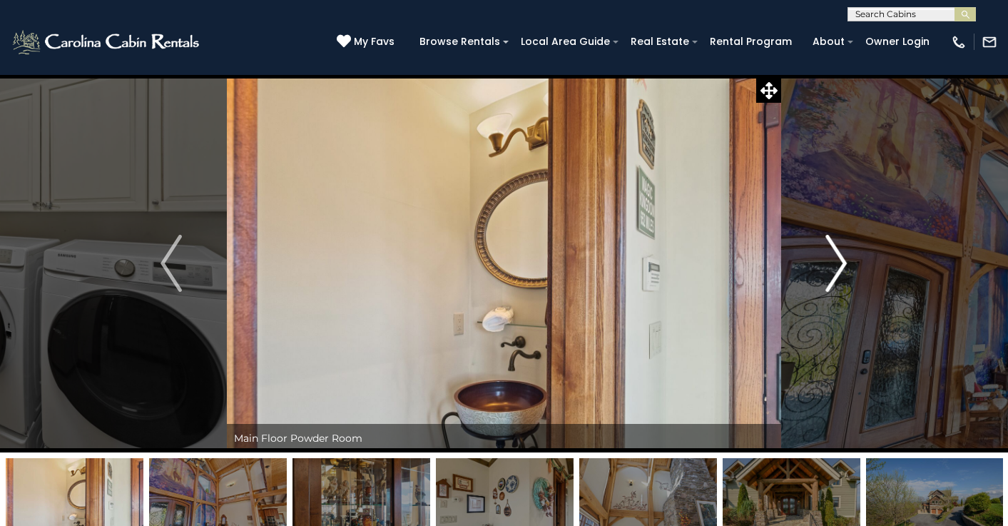
click at [837, 261] on img "Next" at bounding box center [836, 263] width 21 height 57
